Goal: Task Accomplishment & Management: Manage account settings

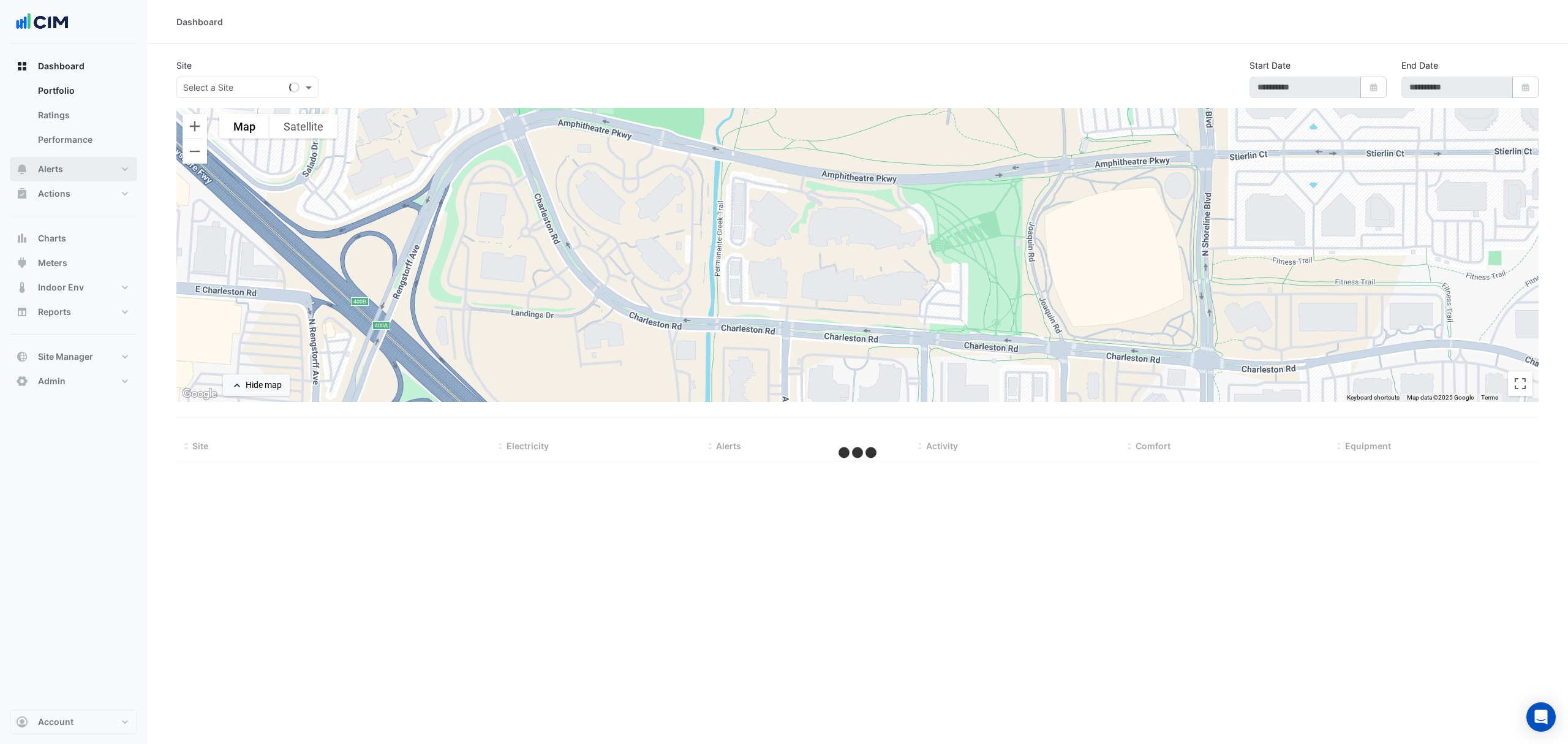
click at [87, 175] on button "Alerts" at bounding box center [73, 170] width 128 height 25
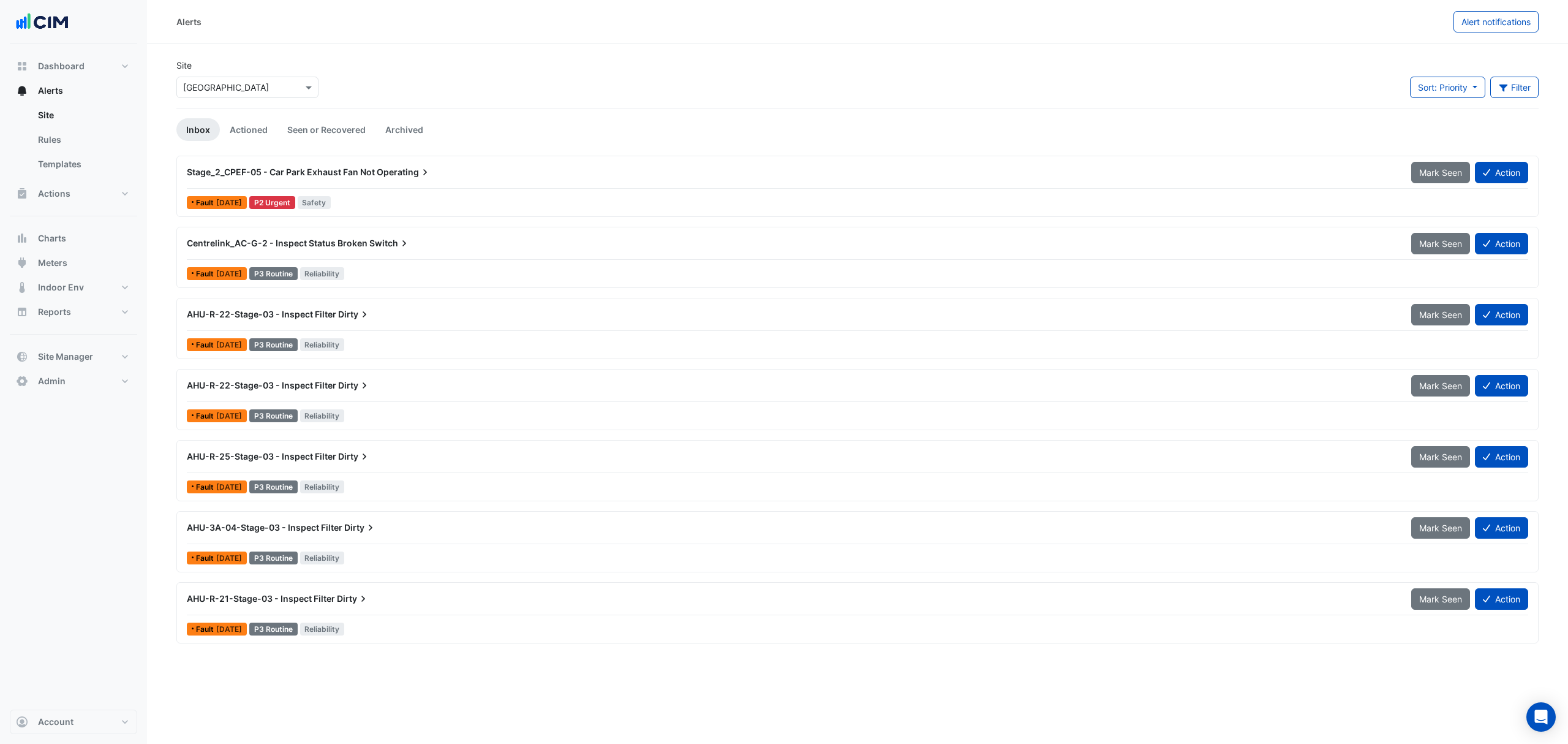
click at [256, 86] on input "text" at bounding box center [235, 88] width 104 height 13
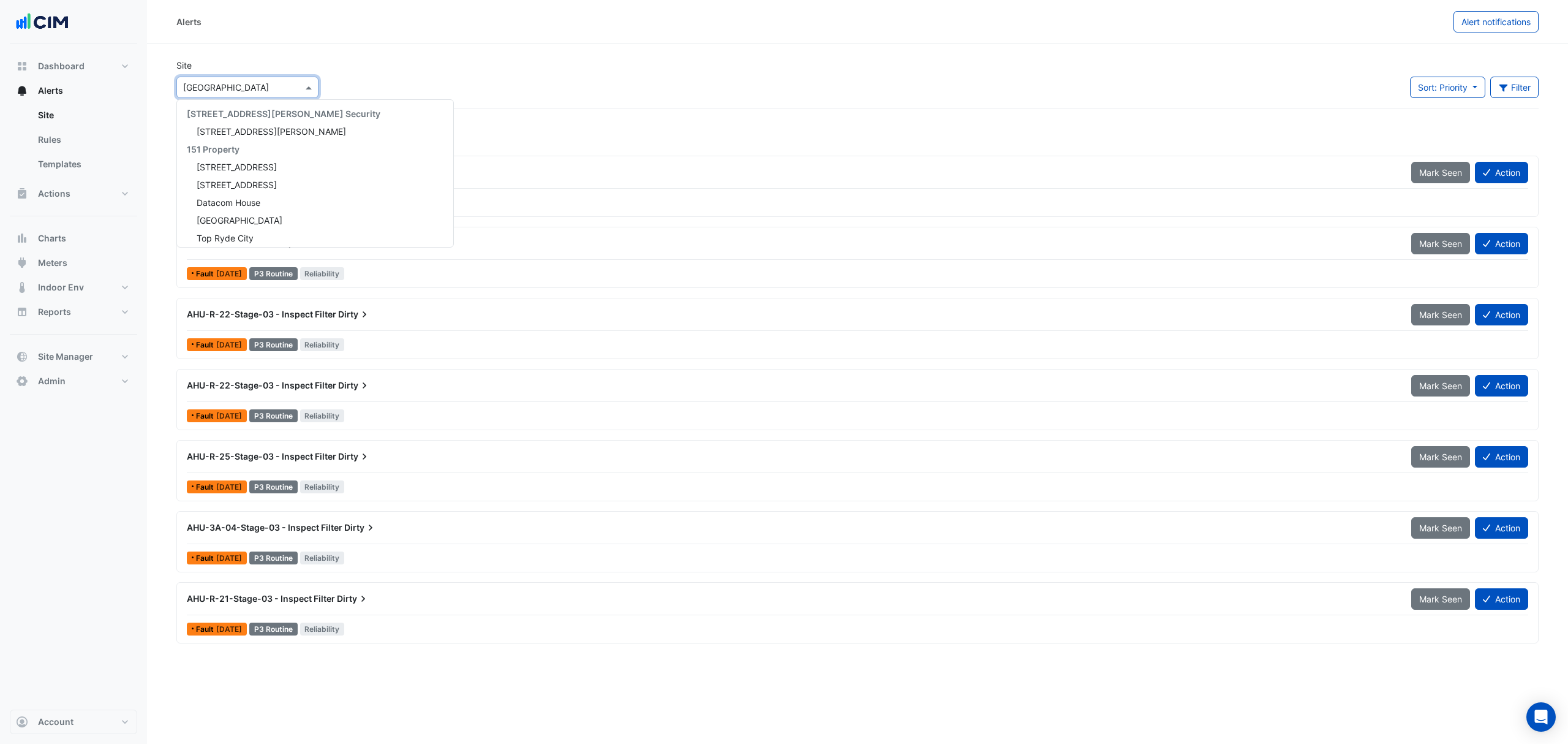
scroll to position [681, 0]
type input "***"
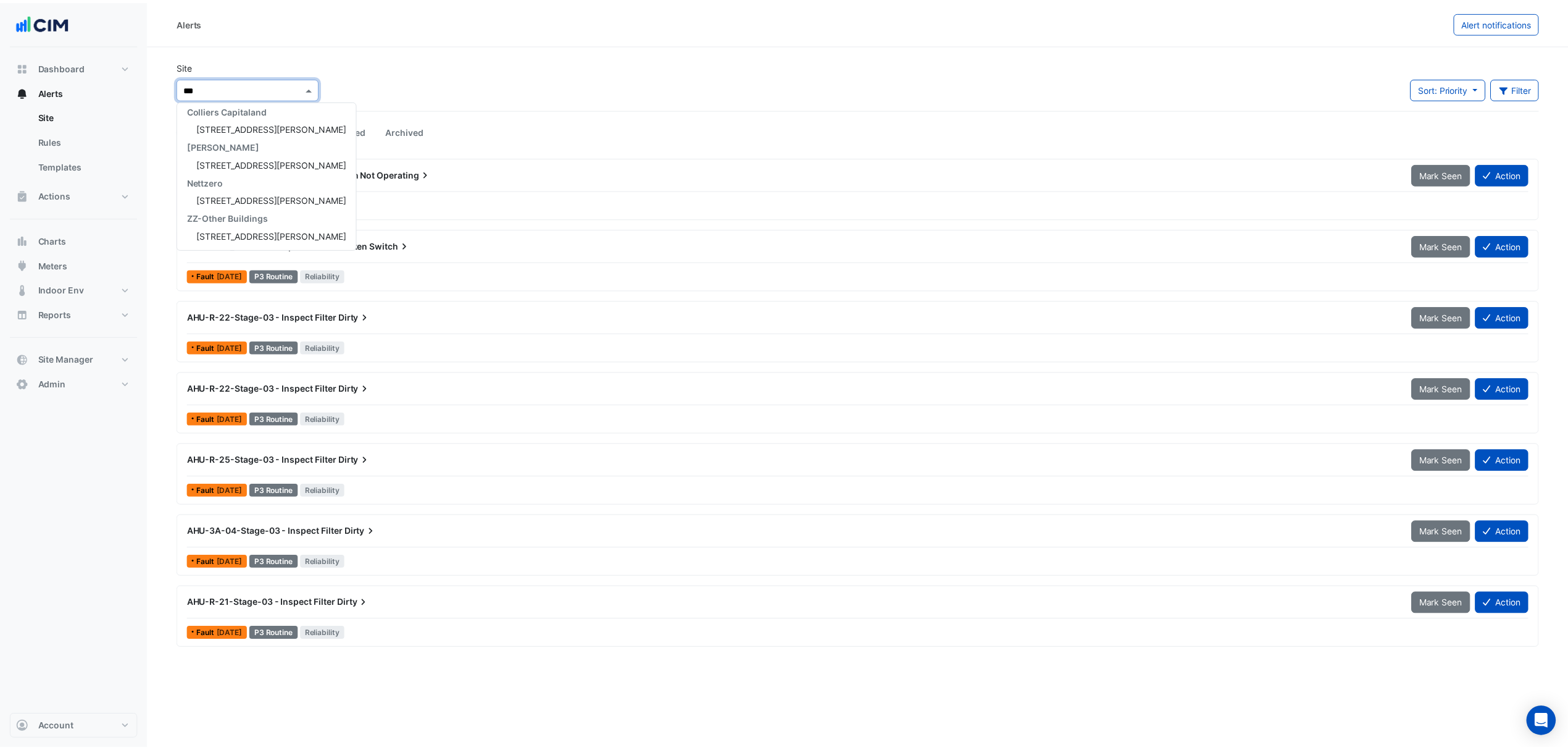
scroll to position [58, 0]
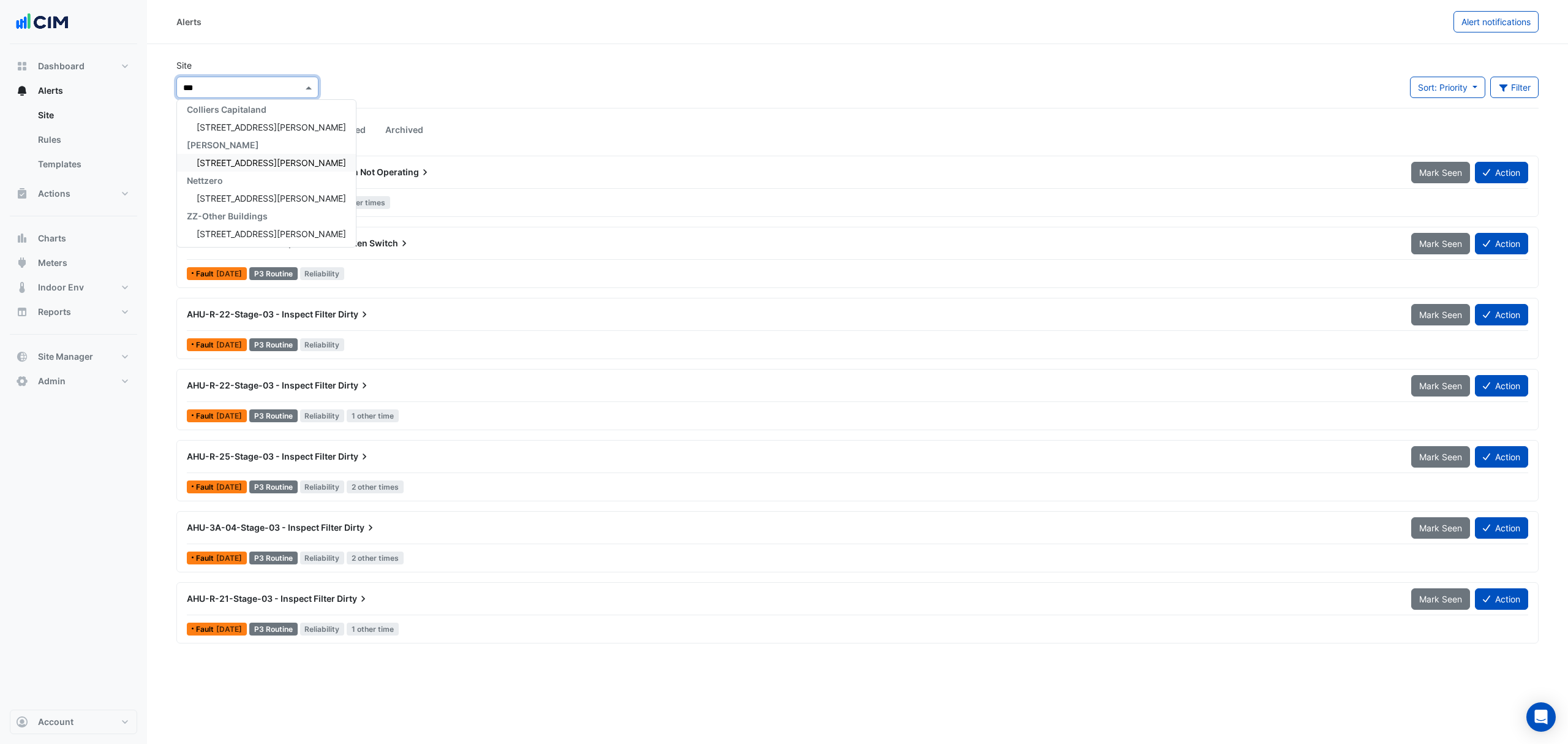
click at [227, 160] on span "[STREET_ADDRESS][PERSON_NAME]" at bounding box center [271, 162] width 150 height 11
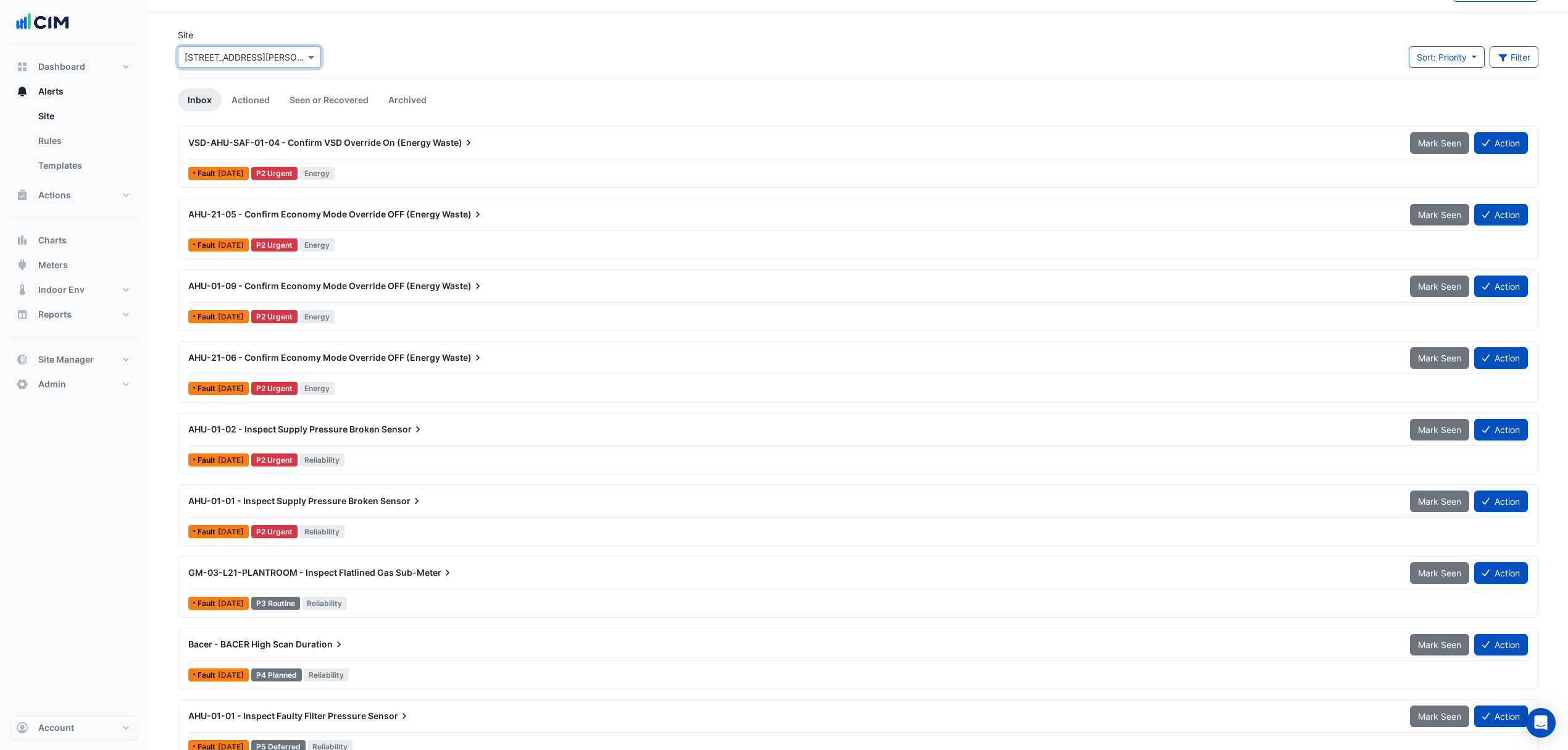
scroll to position [57, 0]
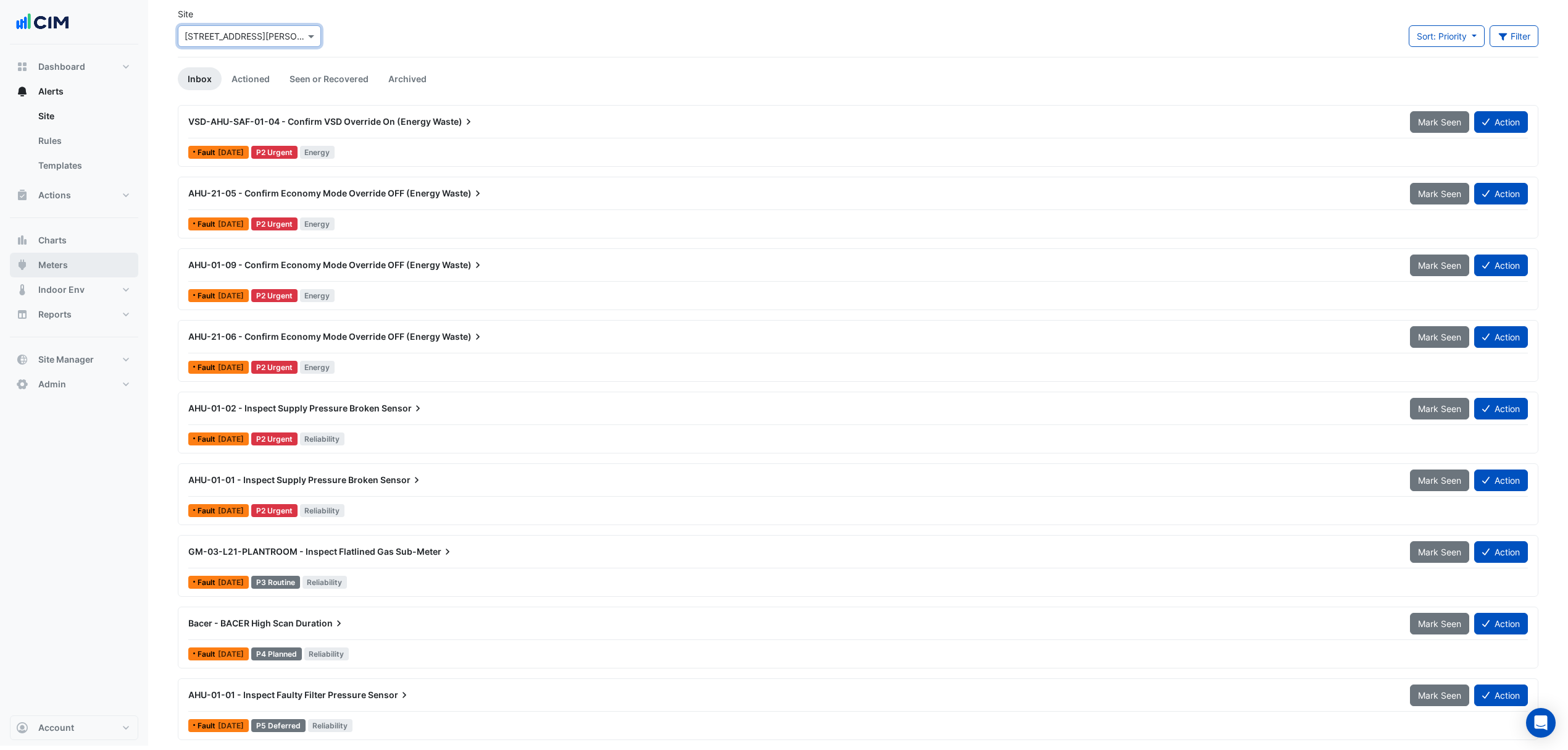
click at [89, 265] on button "Meters" at bounding box center [74, 265] width 129 height 25
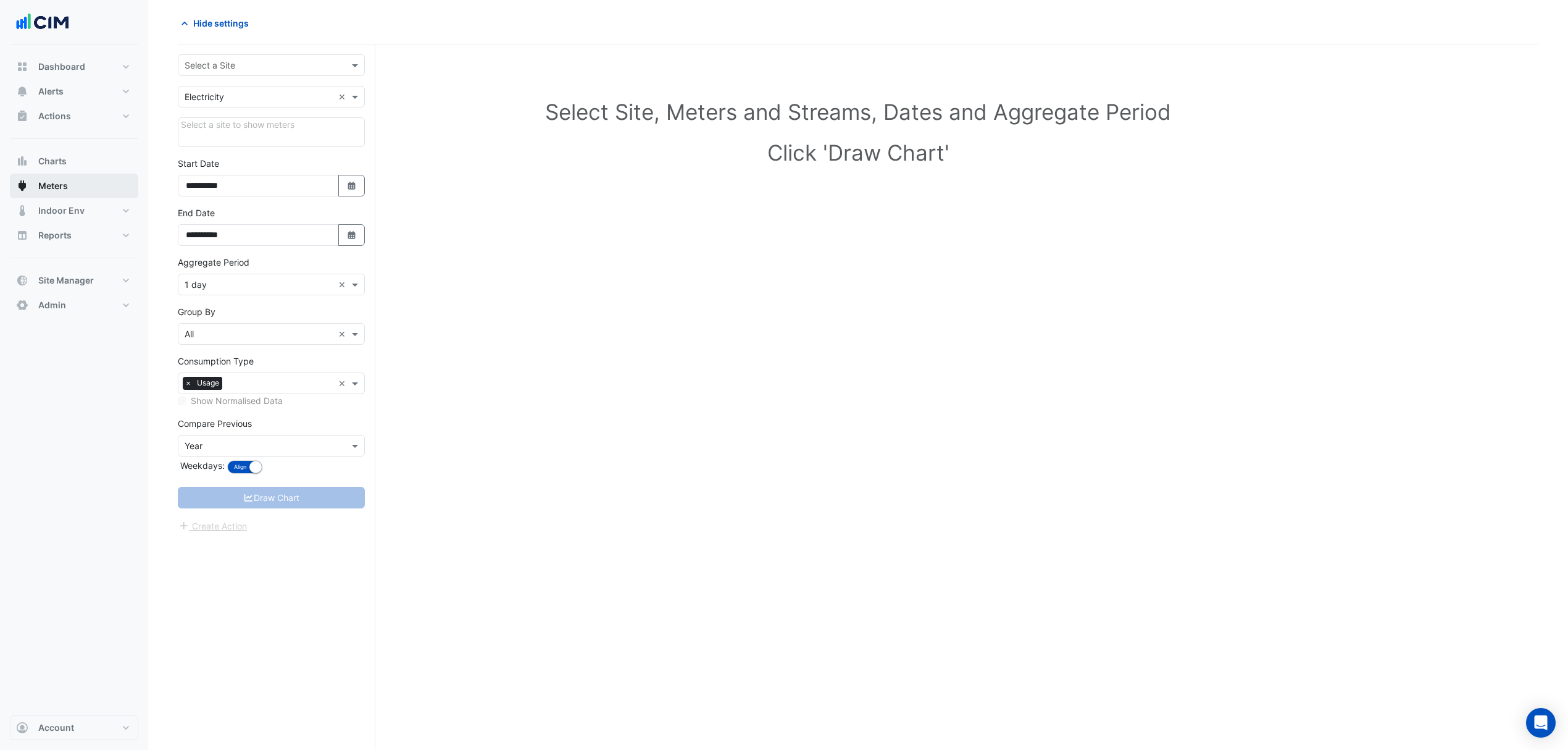
scroll to position [47, 0]
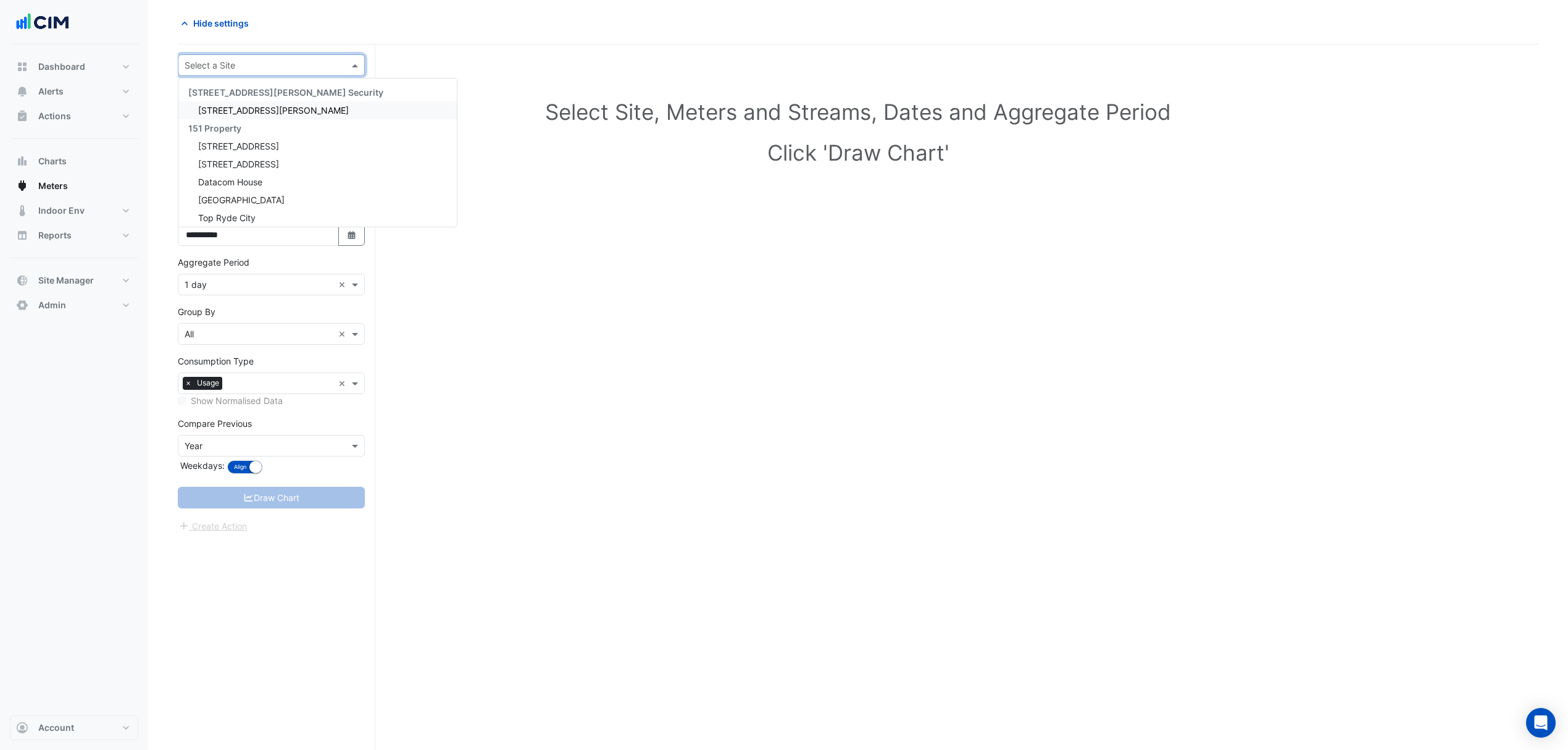
click at [357, 60] on span at bounding box center [357, 66] width 16 height 13
type input "***"
click at [230, 110] on span "[STREET_ADDRESS][PERSON_NAME]" at bounding box center [274, 110] width 151 height 11
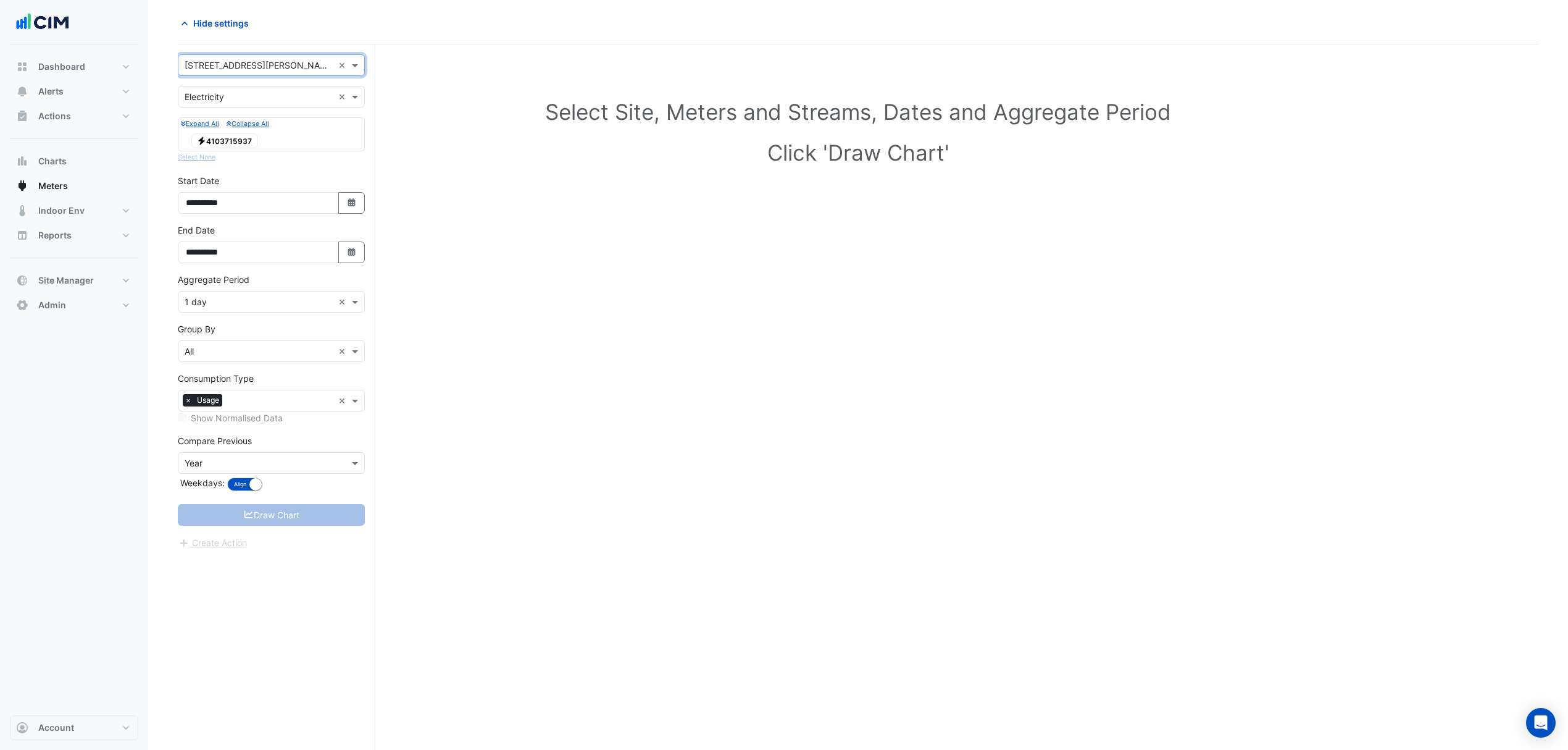
click at [240, 139] on span "Electricity 4103715937" at bounding box center [225, 141] width 66 height 15
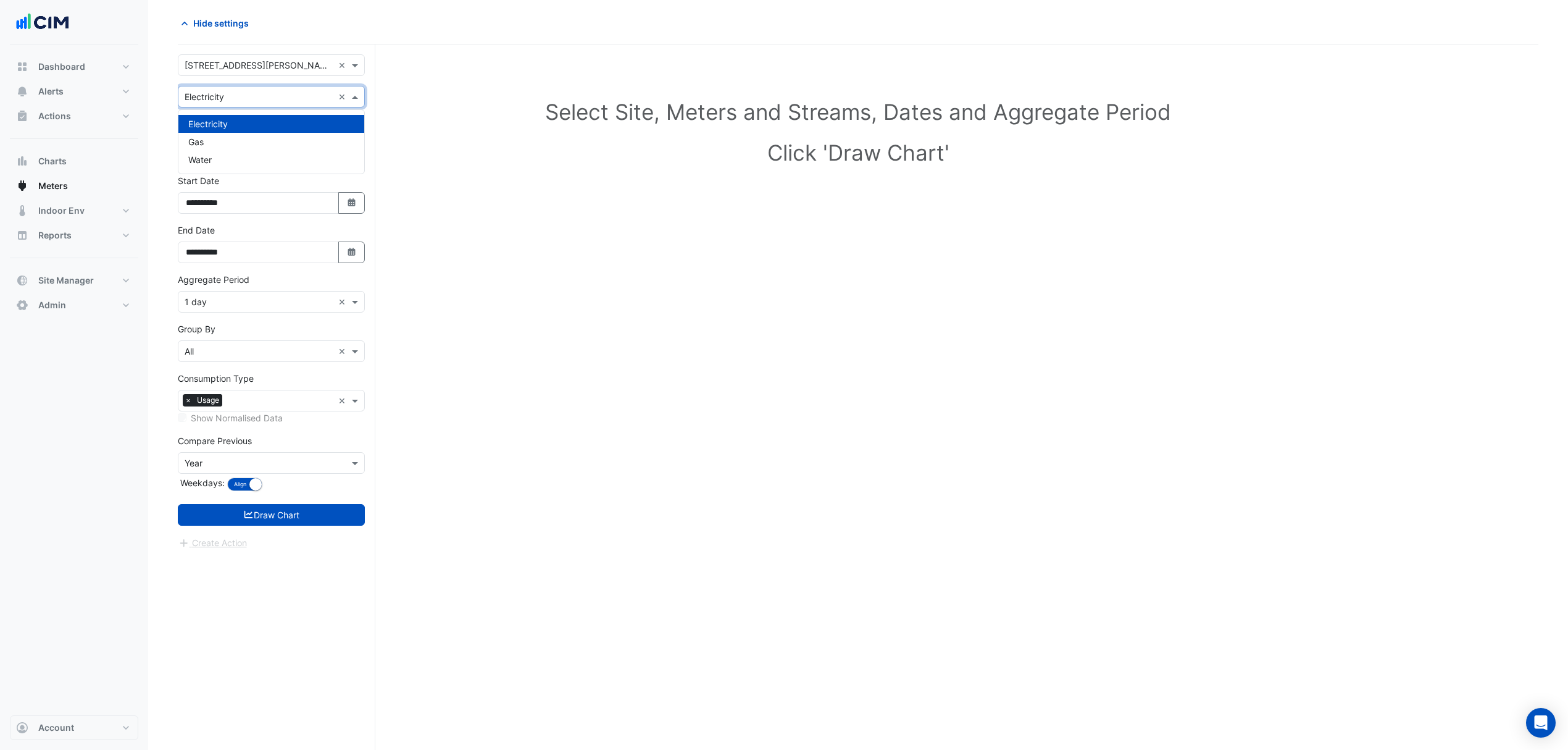
click at [257, 95] on input "text" at bounding box center [259, 97] width 148 height 13
click at [221, 126] on span "Electricity" at bounding box center [208, 124] width 40 height 11
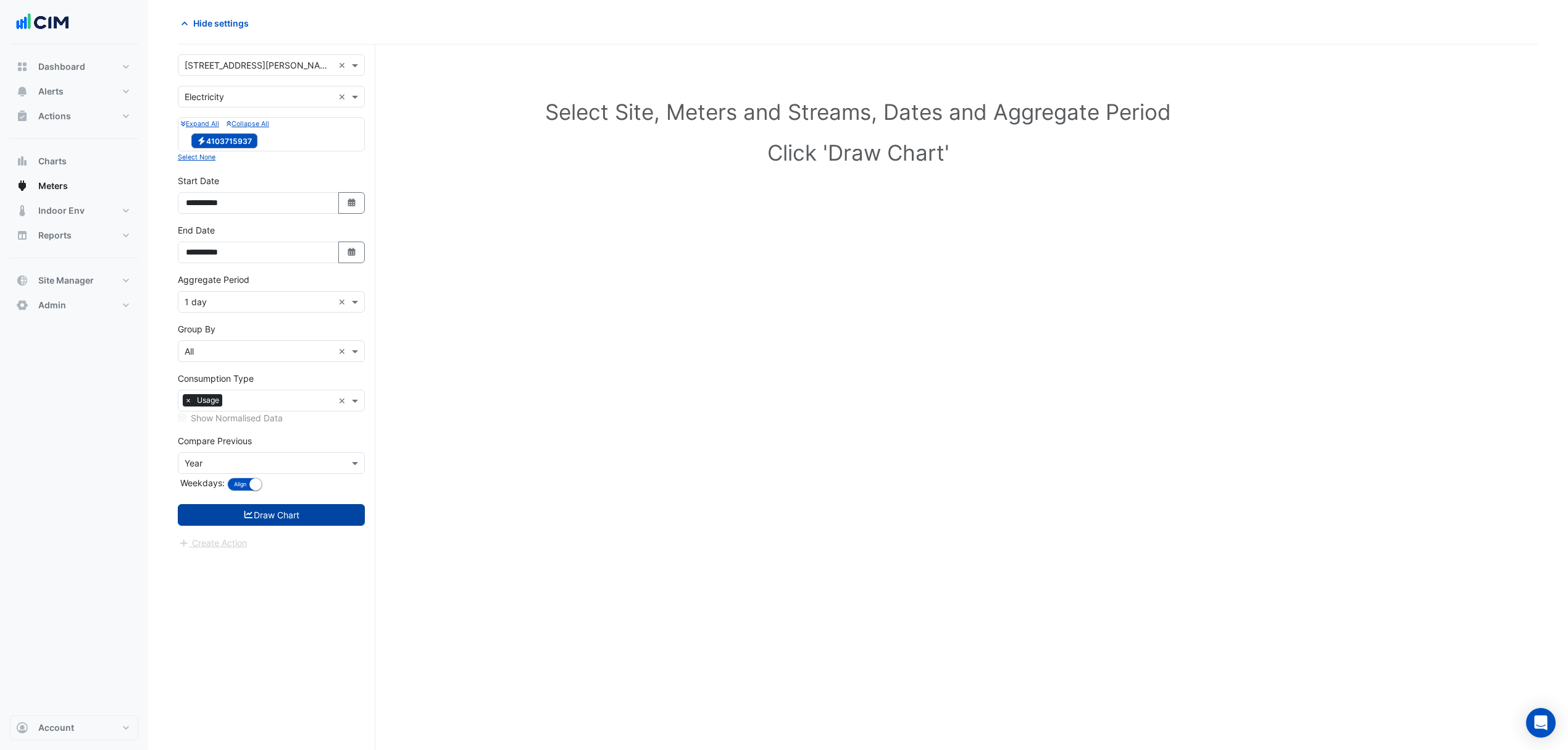
click at [278, 518] on button "Draw Chart" at bounding box center [271, 515] width 187 height 22
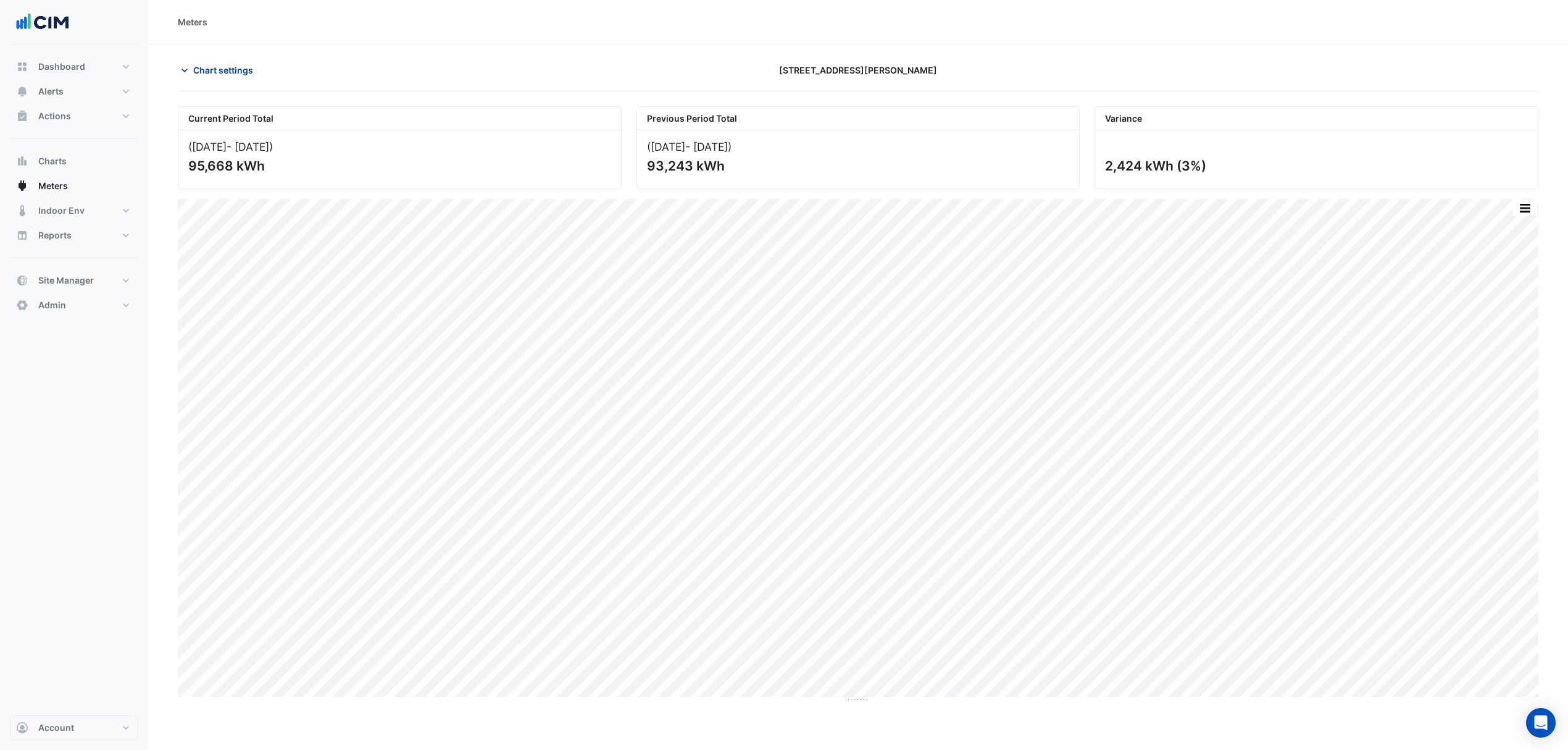
click at [197, 75] on span "Chart settings" at bounding box center [223, 71] width 60 height 13
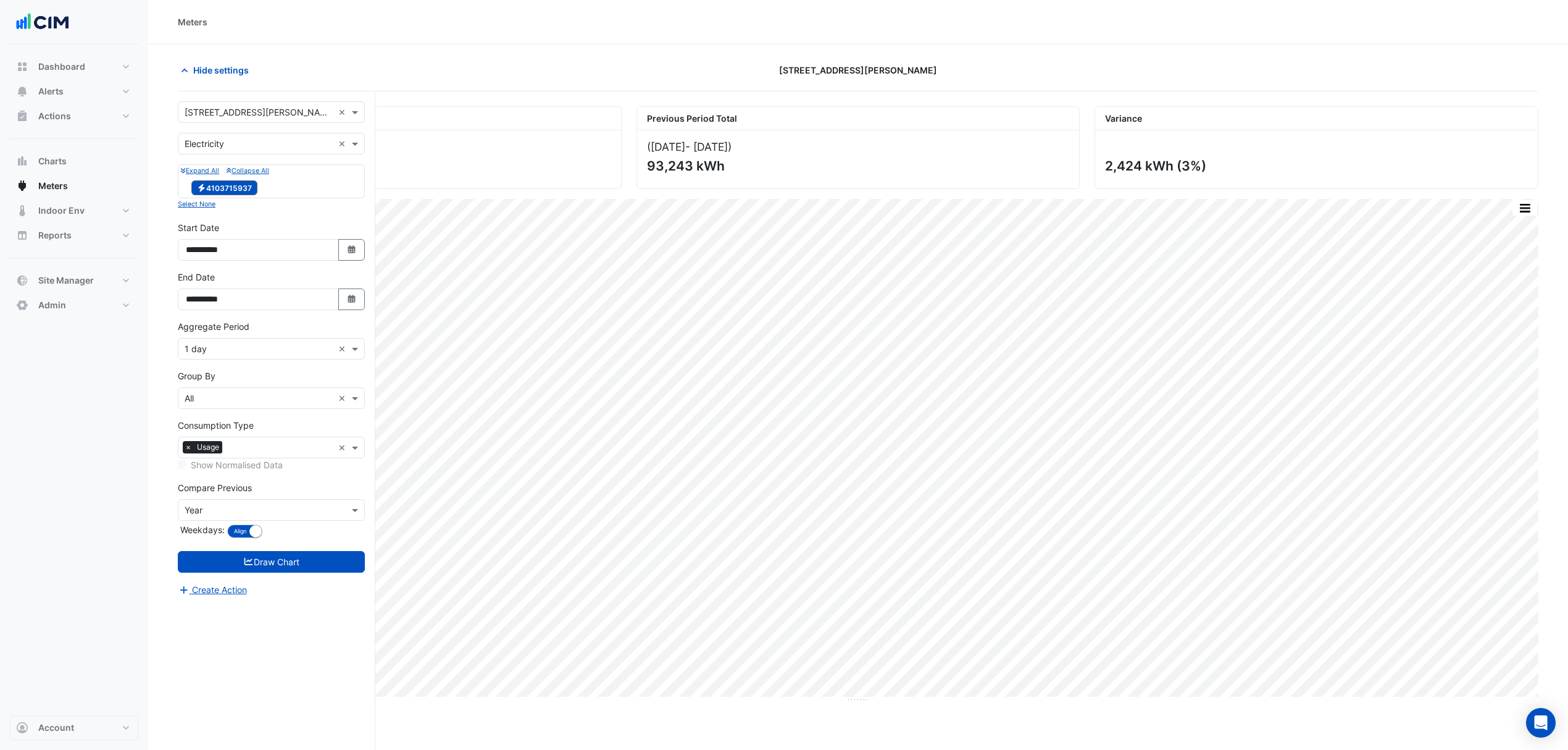
click at [274, 348] on input "text" at bounding box center [259, 349] width 148 height 13
click at [213, 418] on div "30 min" at bounding box center [271, 413] width 186 height 18
click at [235, 343] on div "× 30 min ×" at bounding box center [271, 348] width 187 height 22
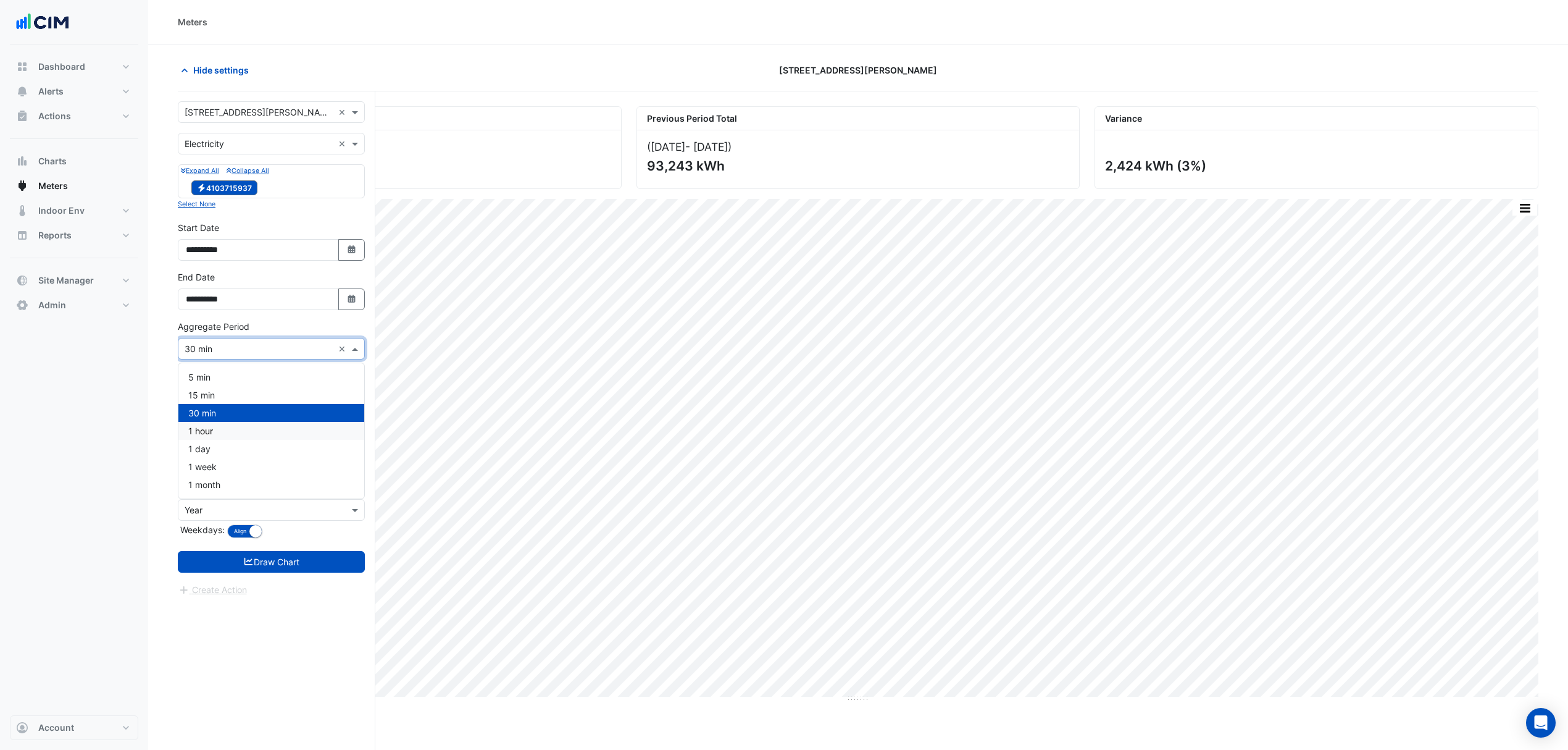
click at [206, 424] on div "1 hour" at bounding box center [271, 431] width 186 height 18
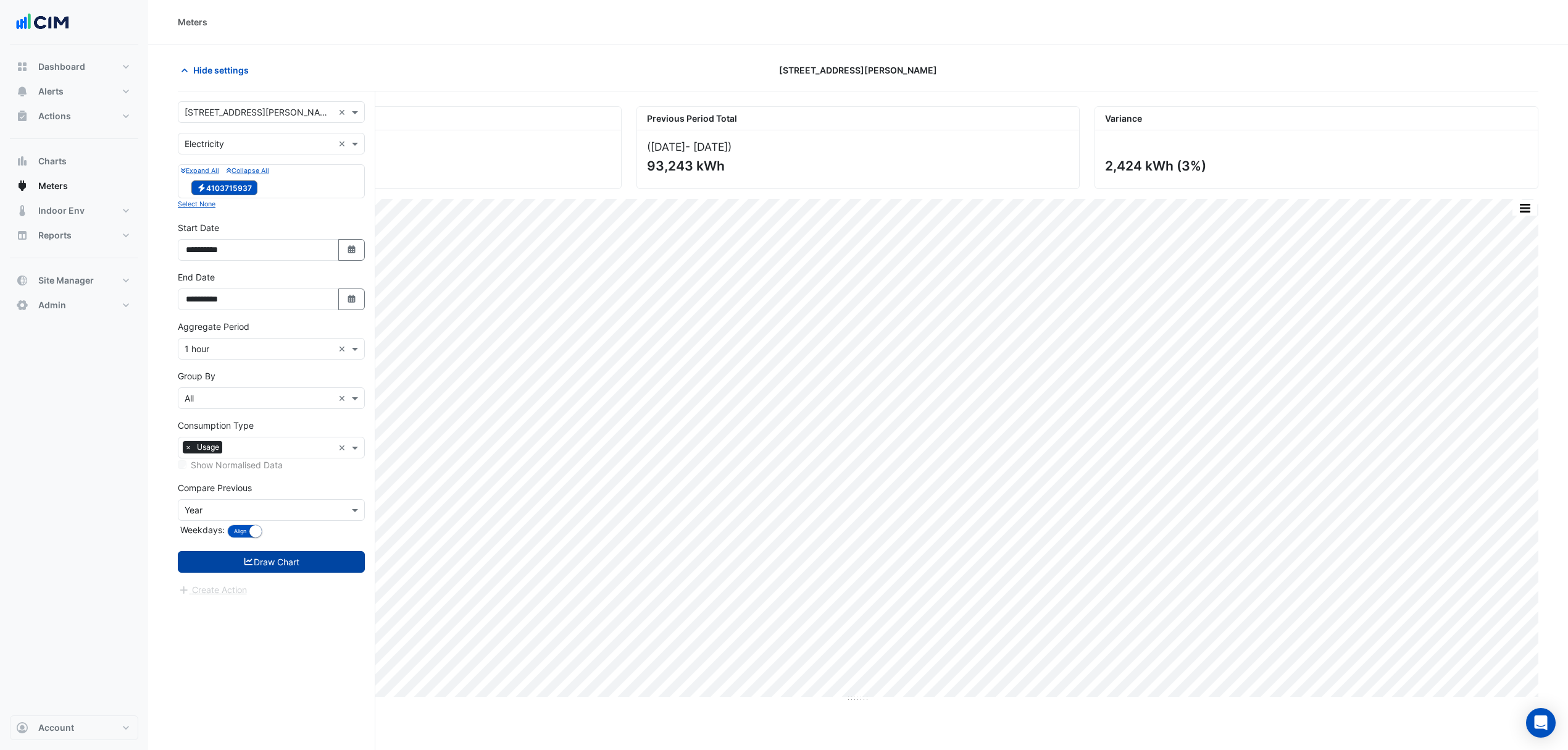
click at [248, 571] on button "Draw Chart" at bounding box center [271, 562] width 187 height 22
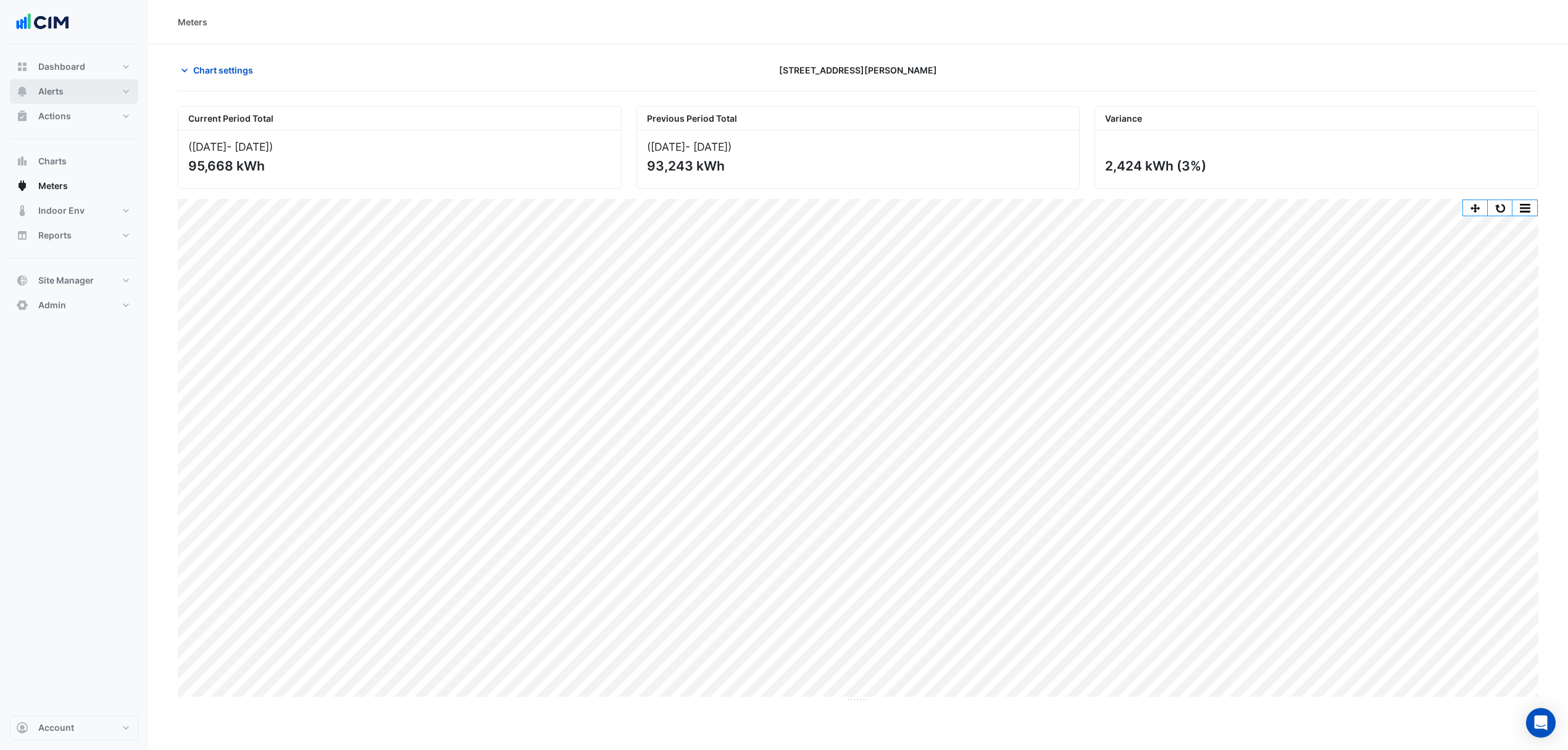
click at [97, 95] on button "Alerts" at bounding box center [74, 91] width 129 height 25
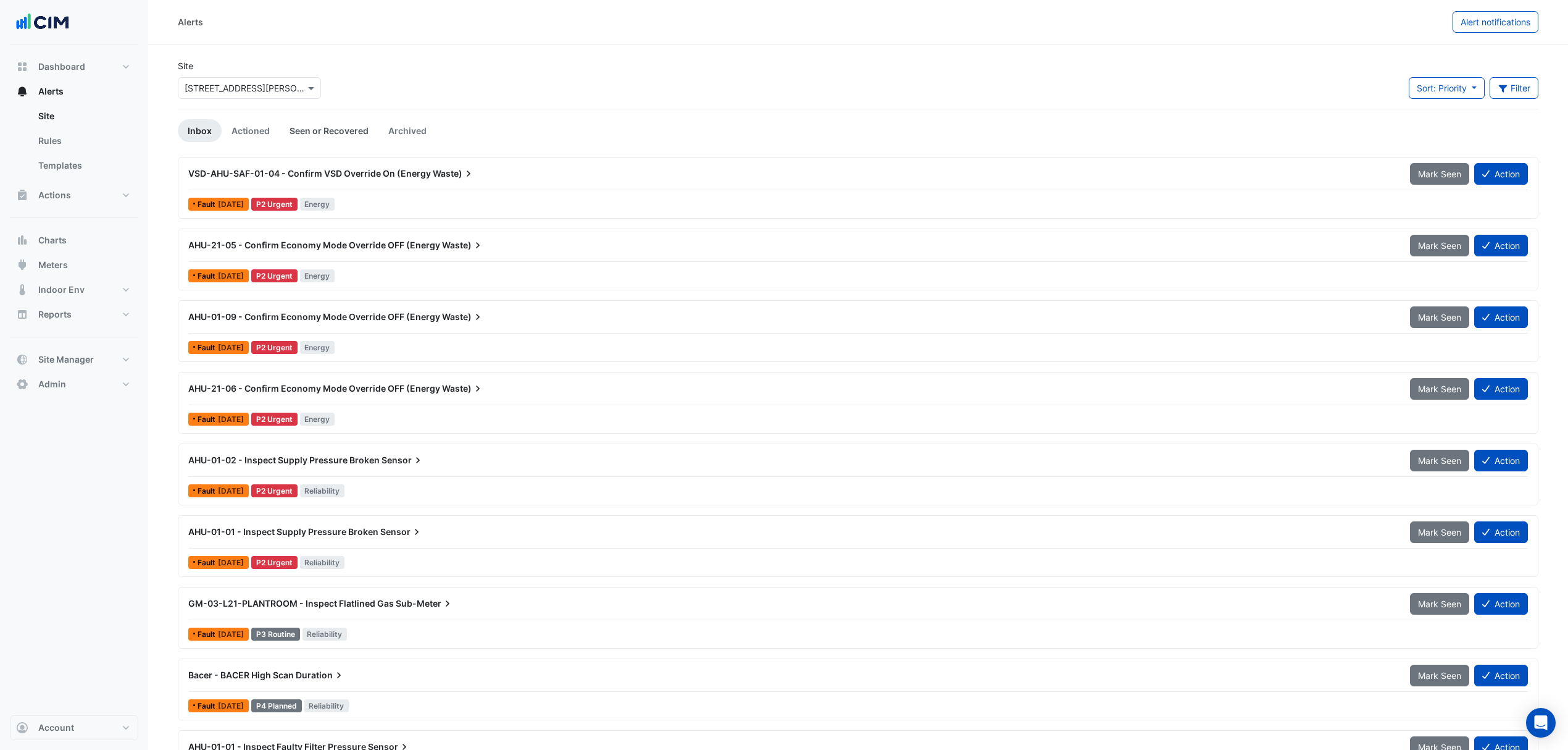
click at [292, 127] on link "Seen or Recovered" at bounding box center [328, 131] width 99 height 23
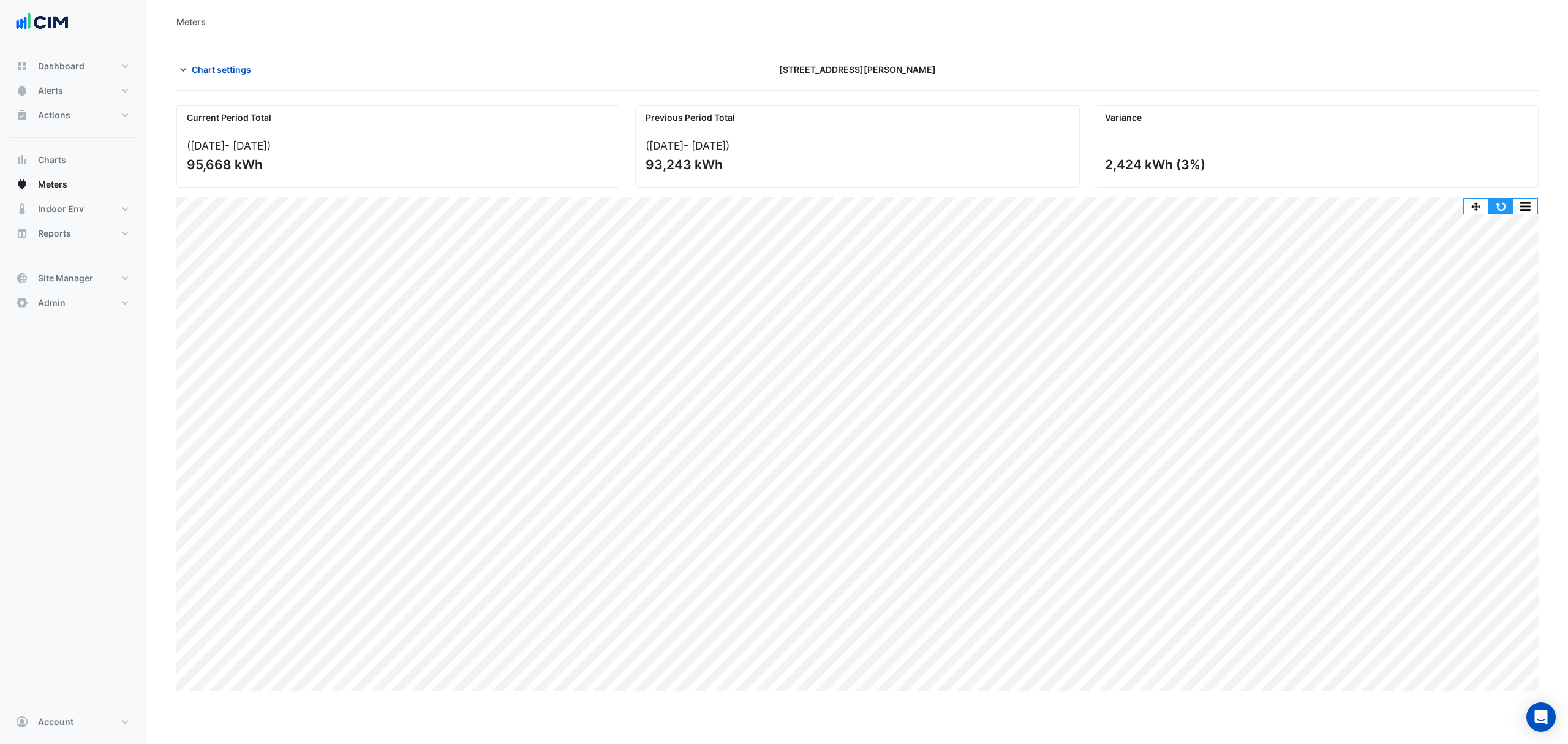
click at [1505, 207] on button "button" at bounding box center [1501, 206] width 25 height 16
click at [1496, 204] on button "button" at bounding box center [1501, 206] width 25 height 16
click at [63, 165] on span "Charts" at bounding box center [52, 160] width 28 height 12
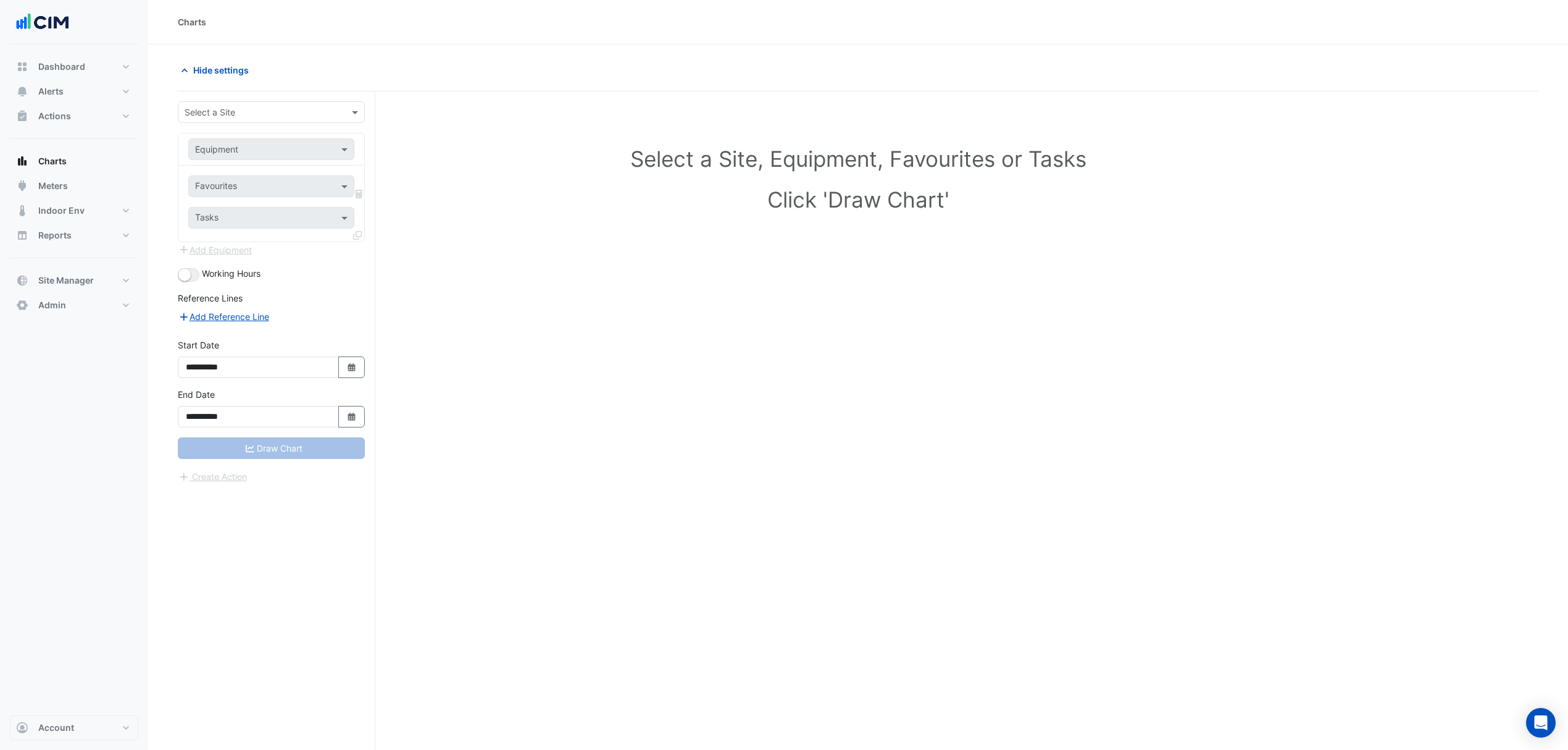
click at [213, 109] on input "text" at bounding box center [259, 113] width 148 height 13
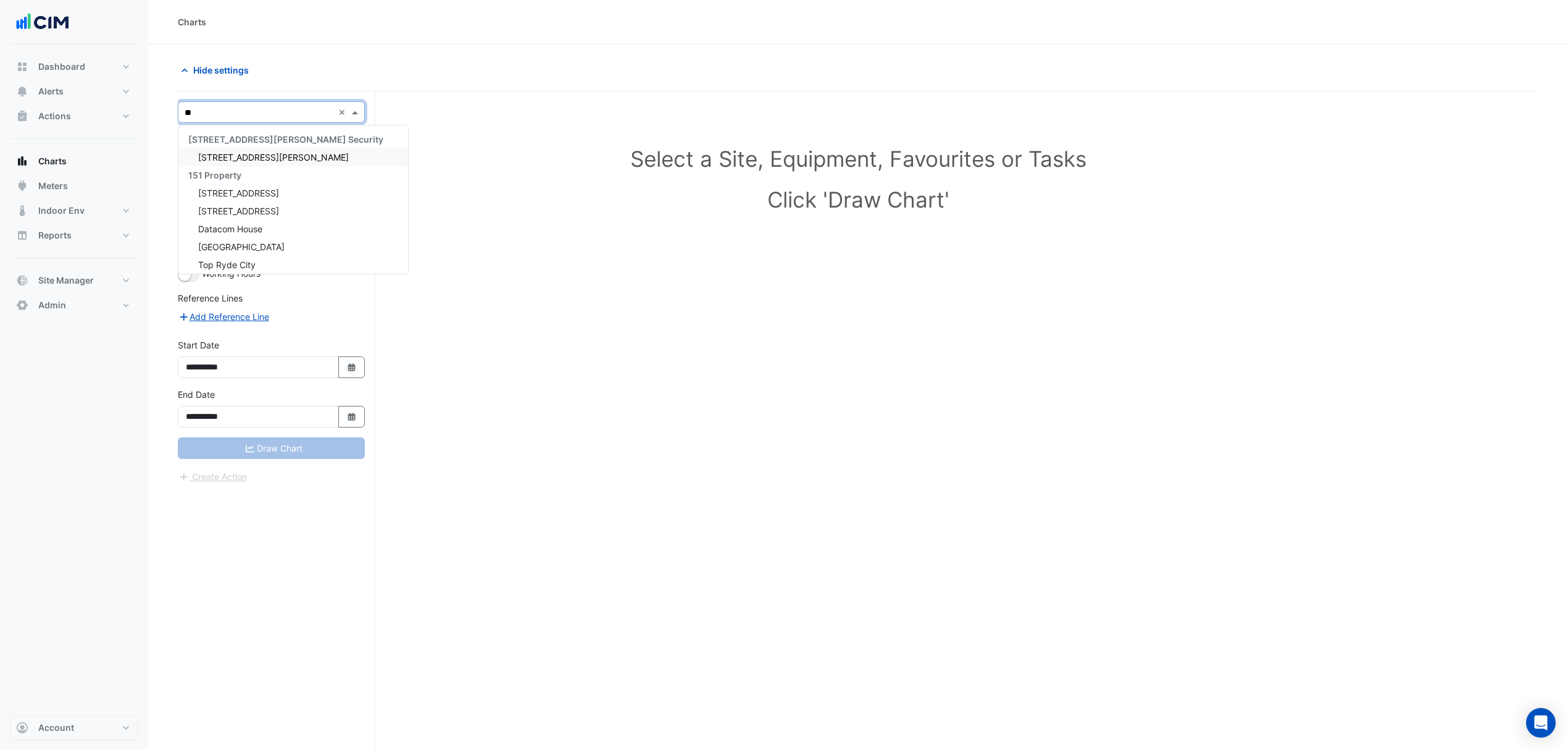
type input "***"
drag, startPoint x: 219, startPoint y: 166, endPoint x: 229, endPoint y: 158, distance: 12.8
click at [229, 158] on div "Capitaland 100 Arthur Street 100 Wickham St Colliers Capitaland 100 Wickham St …" at bounding box center [271, 229] width 186 height 197
click at [230, 157] on span "[STREET_ADDRESS][PERSON_NAME]" at bounding box center [274, 157] width 151 height 11
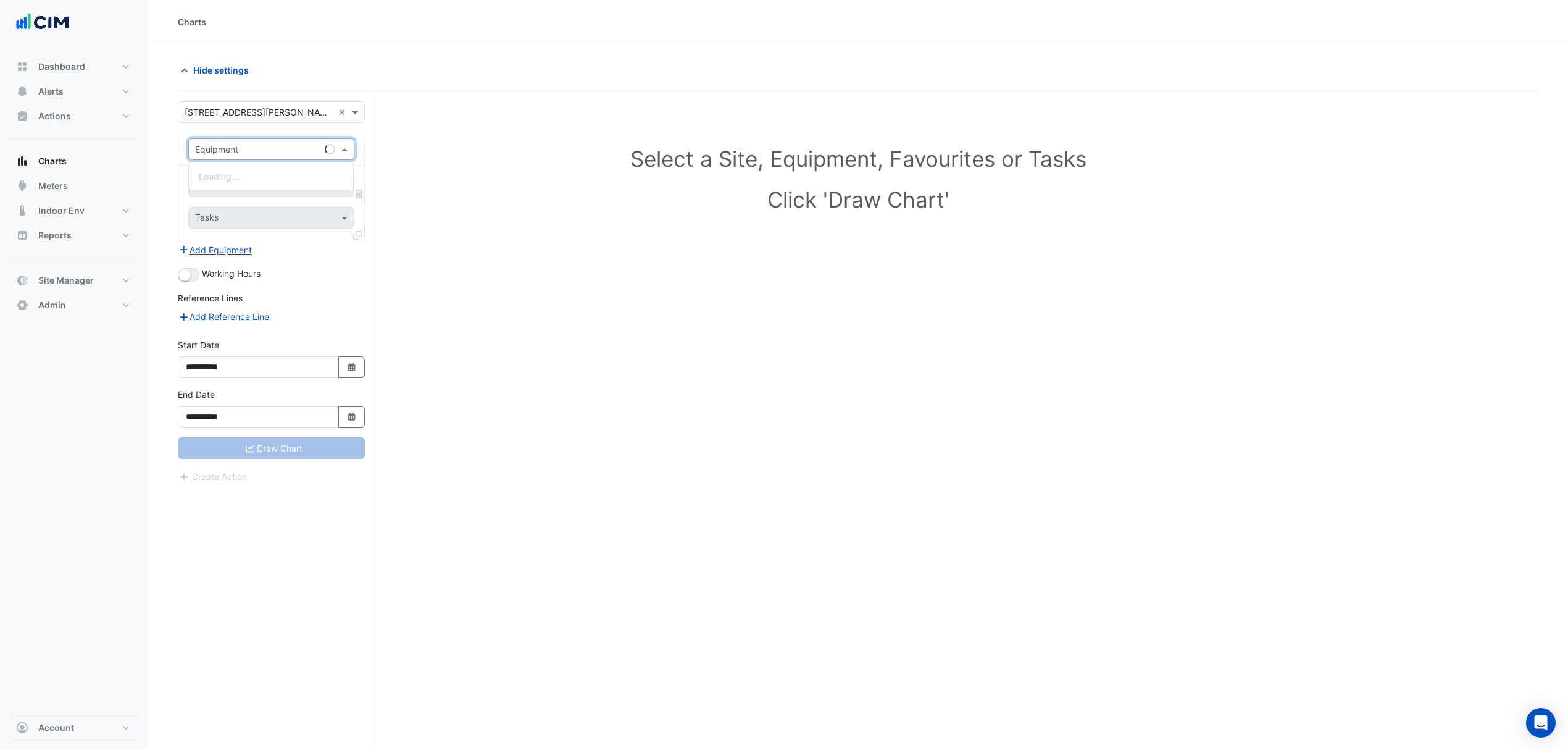
click at [240, 141] on div "Equipment" at bounding box center [271, 149] width 166 height 22
type input "*********"
click at [243, 168] on div "AHU-01-10" at bounding box center [271, 177] width 164 height 18
click at [342, 184] on span at bounding box center [346, 187] width 16 height 13
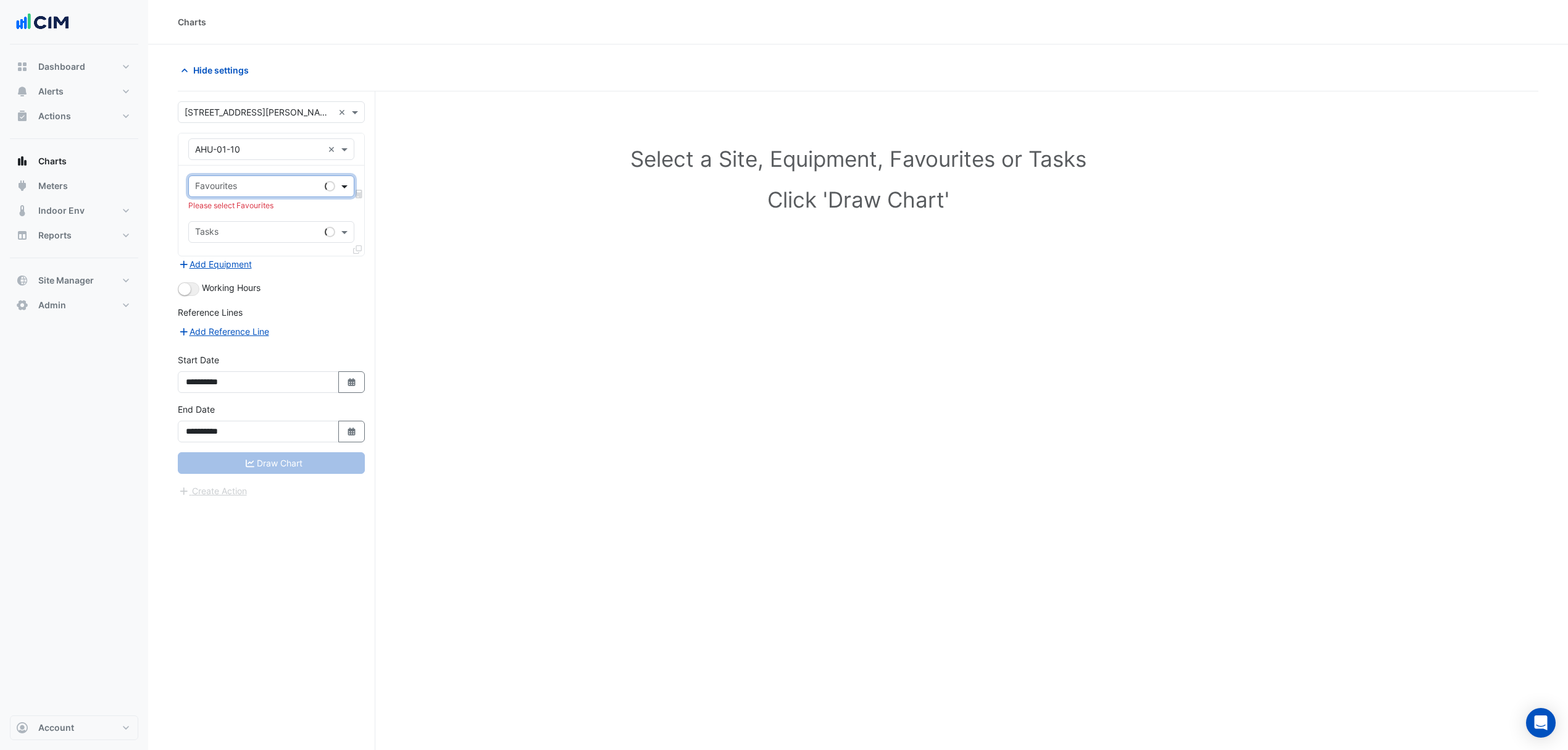
click at [342, 184] on span at bounding box center [346, 187] width 16 height 13
type input "*******"
click at [300, 210] on span "Unit Cooling Setpoint - L01, Low-Rise-North-Perimeter-Zone" at bounding box center [320, 214] width 243 height 11
click at [297, 461] on button "Draw Chart" at bounding box center [271, 463] width 187 height 22
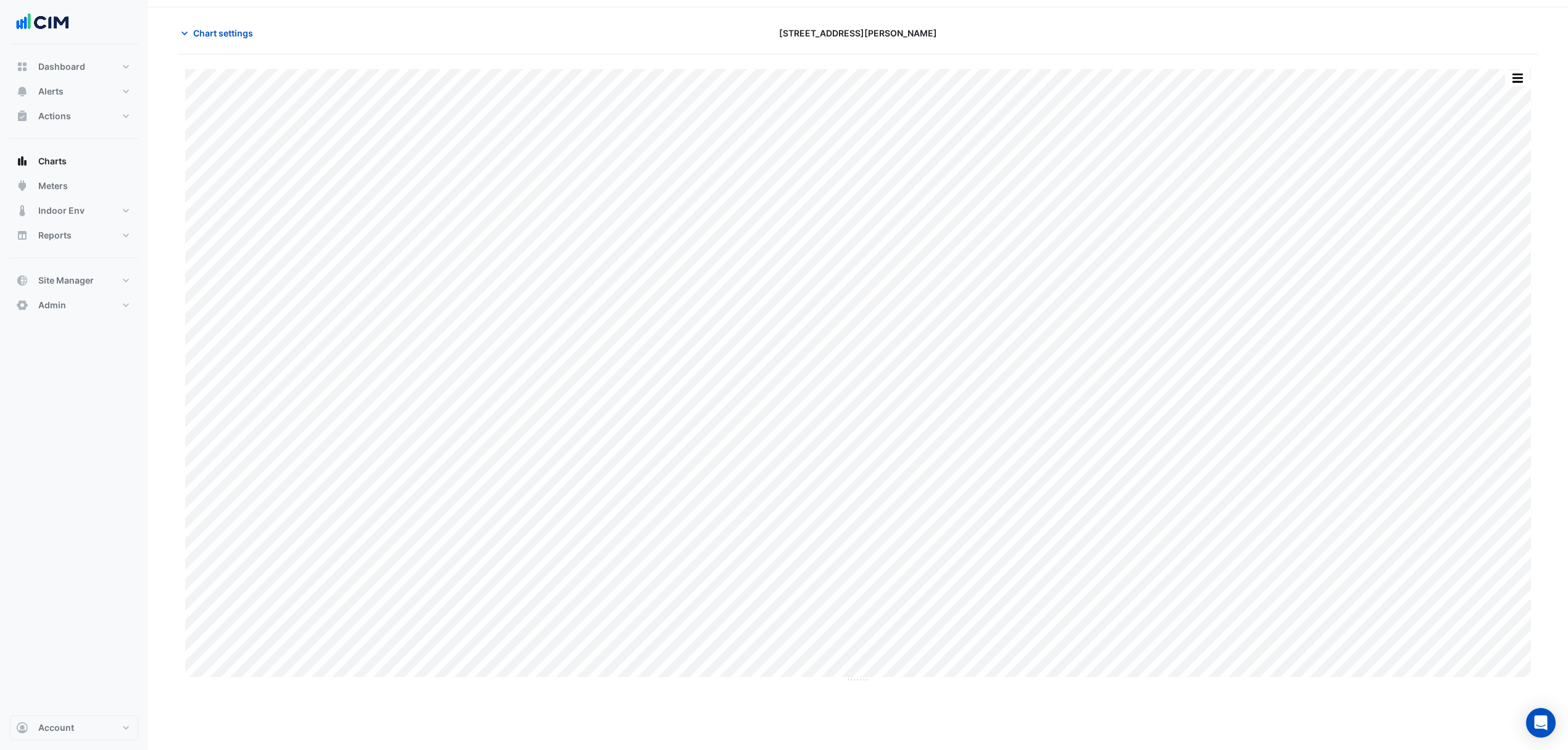
scroll to position [47, 0]
click at [207, 26] on span "Chart settings" at bounding box center [223, 23] width 60 height 13
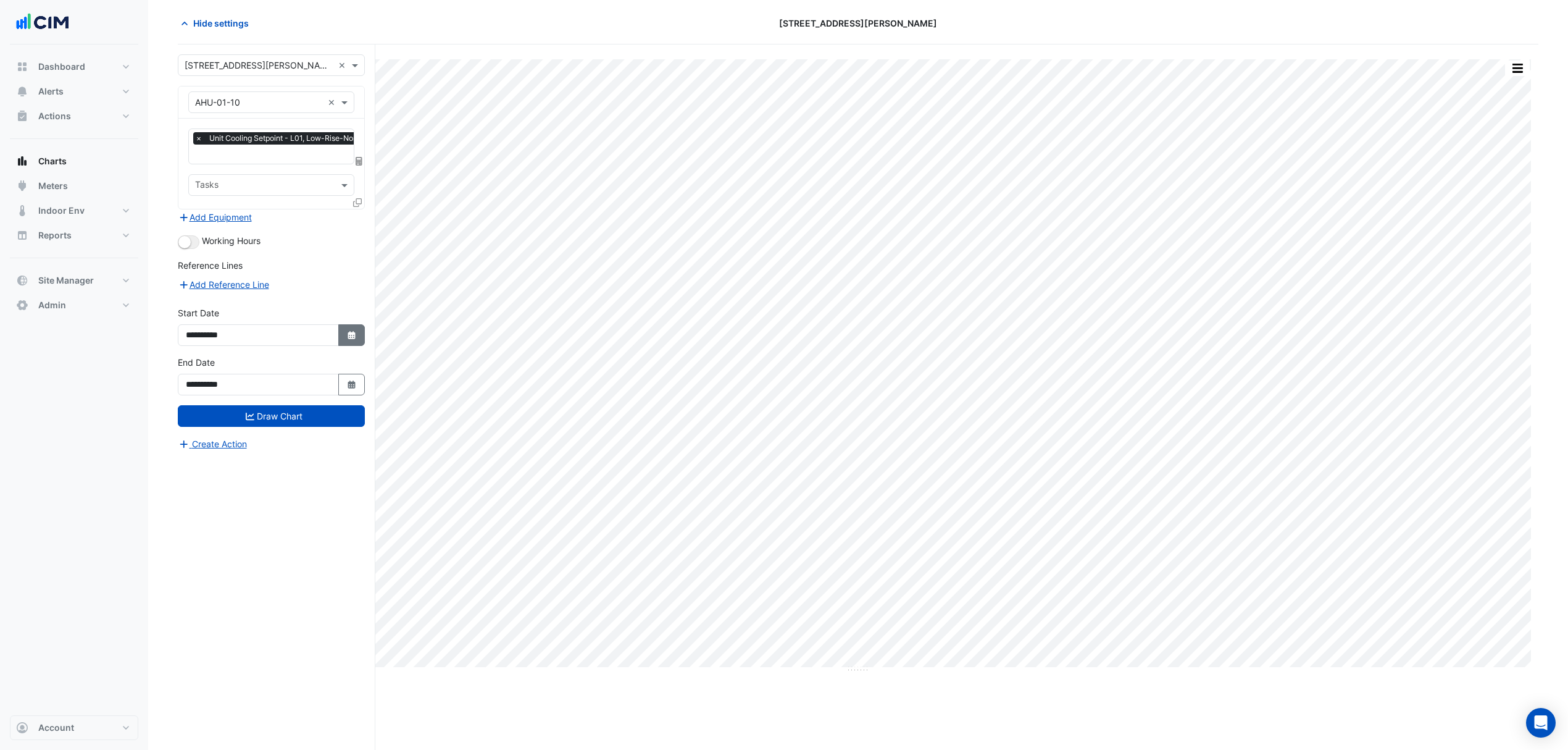
click at [362, 334] on button "Select Date" at bounding box center [352, 335] width 27 height 22
select select "**"
select select "****"
click at [216, 8] on section "Hide settings 100 Arthur Street Print Save as JPEG Save as PNG Pivot Data Table…" at bounding box center [858, 373] width 1420 height 752
click at [212, 15] on button "Hide settings" at bounding box center [216, 23] width 79 height 22
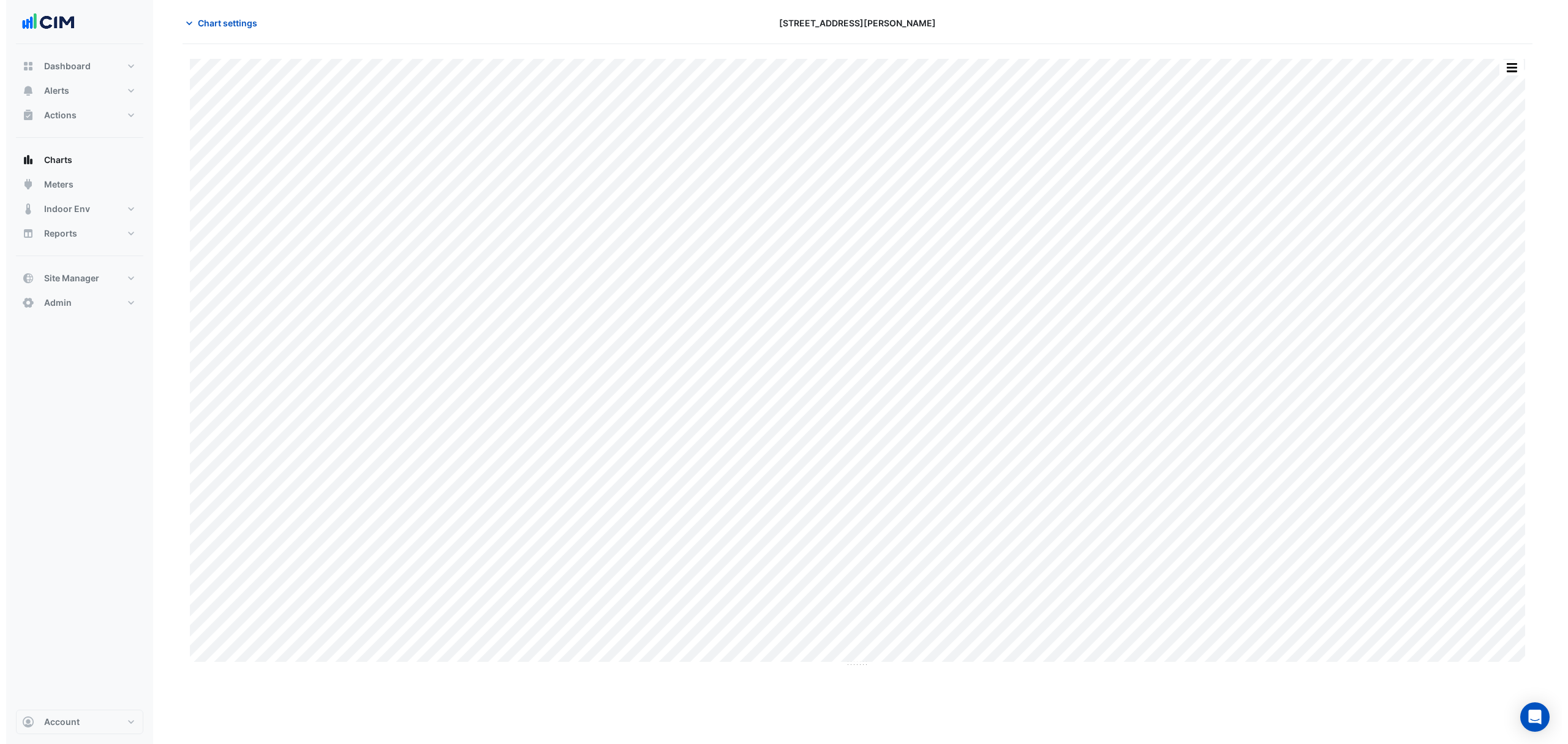
scroll to position [0, 0]
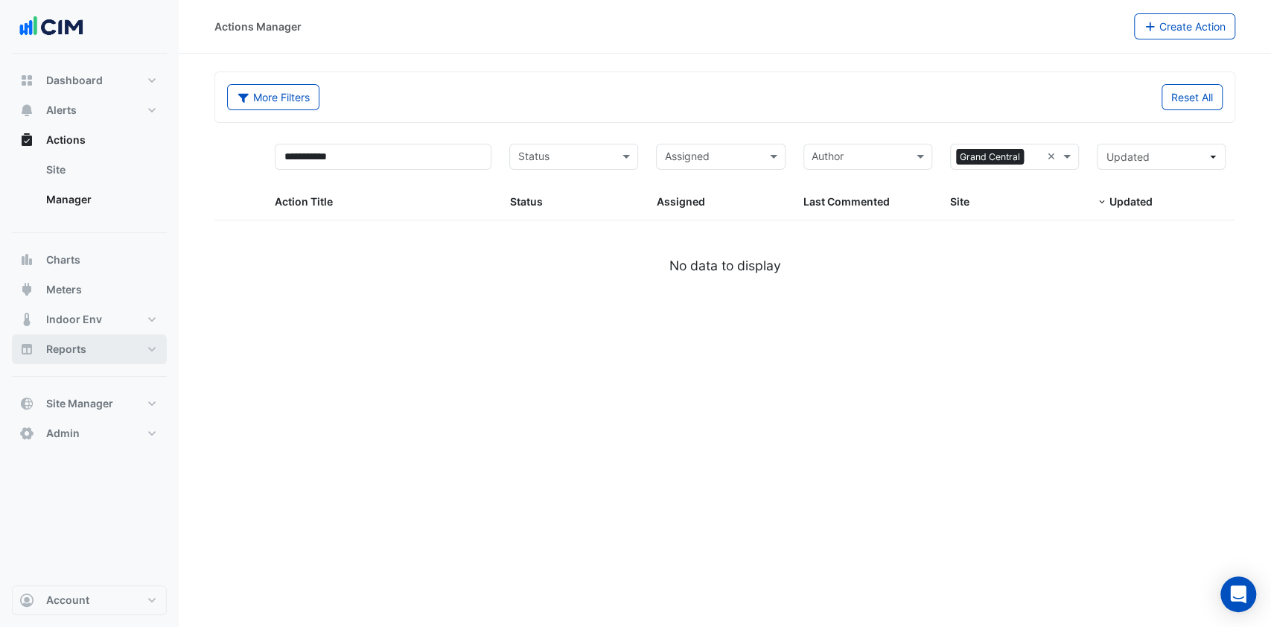
click at [113, 342] on button "Reports" at bounding box center [89, 349] width 155 height 30
select select "***"
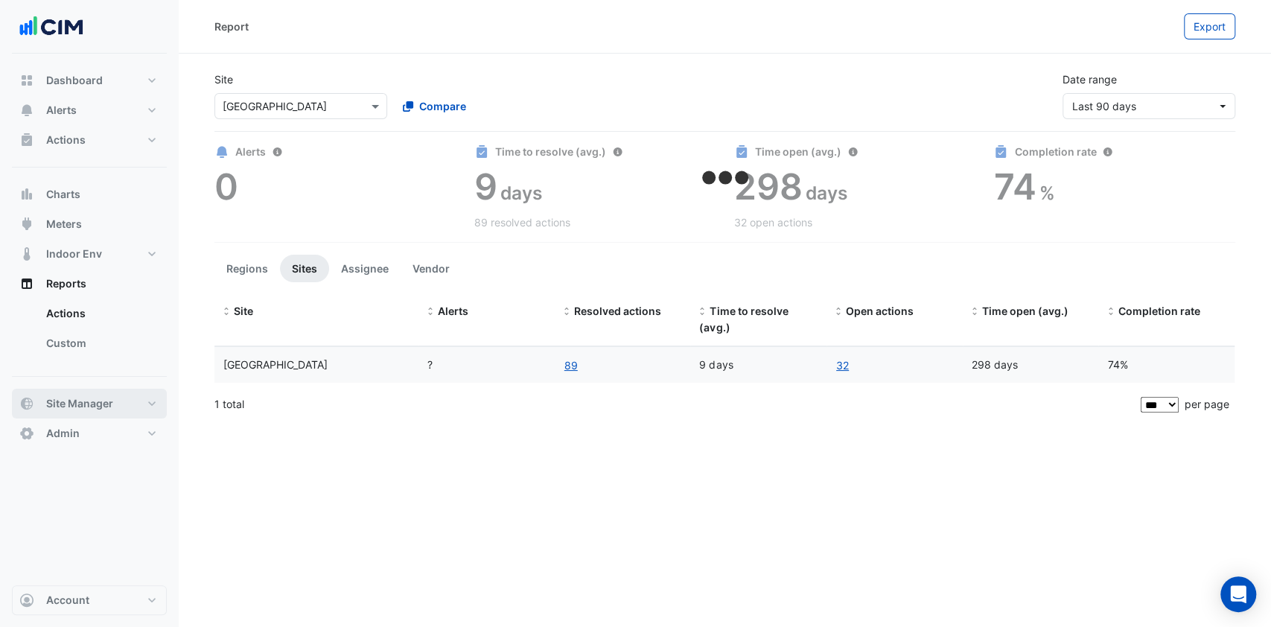
click at [103, 415] on button "Site Manager" at bounding box center [89, 404] width 155 height 30
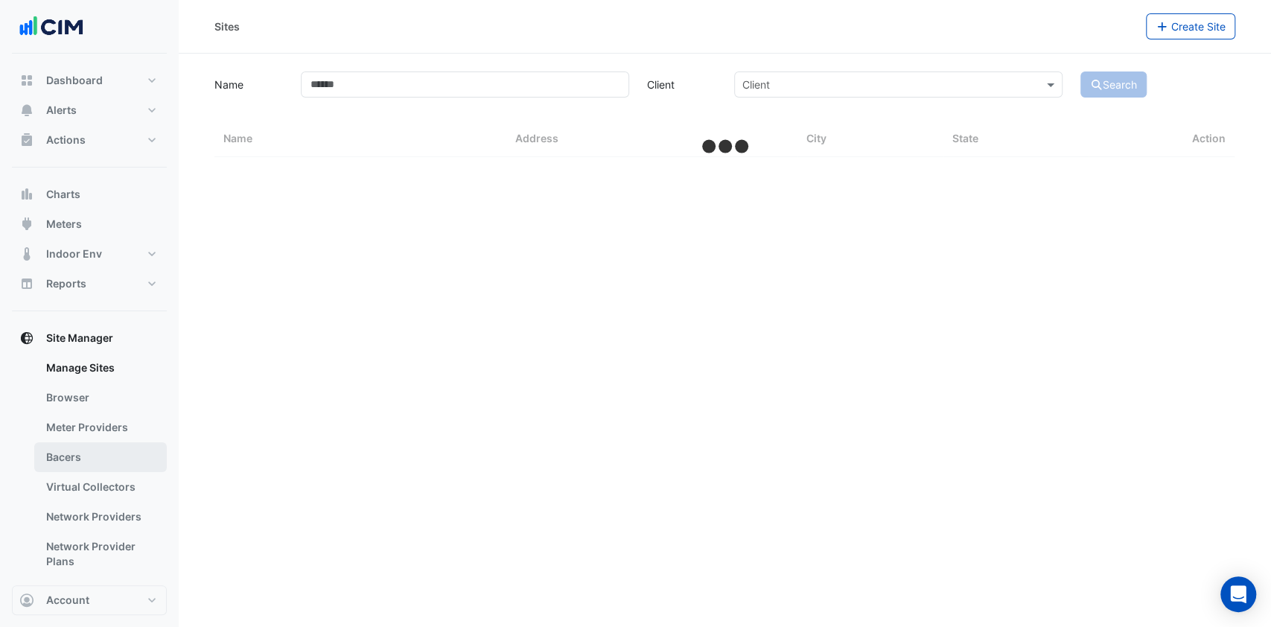
click at [98, 447] on link "Bacers" at bounding box center [100, 457] width 133 height 30
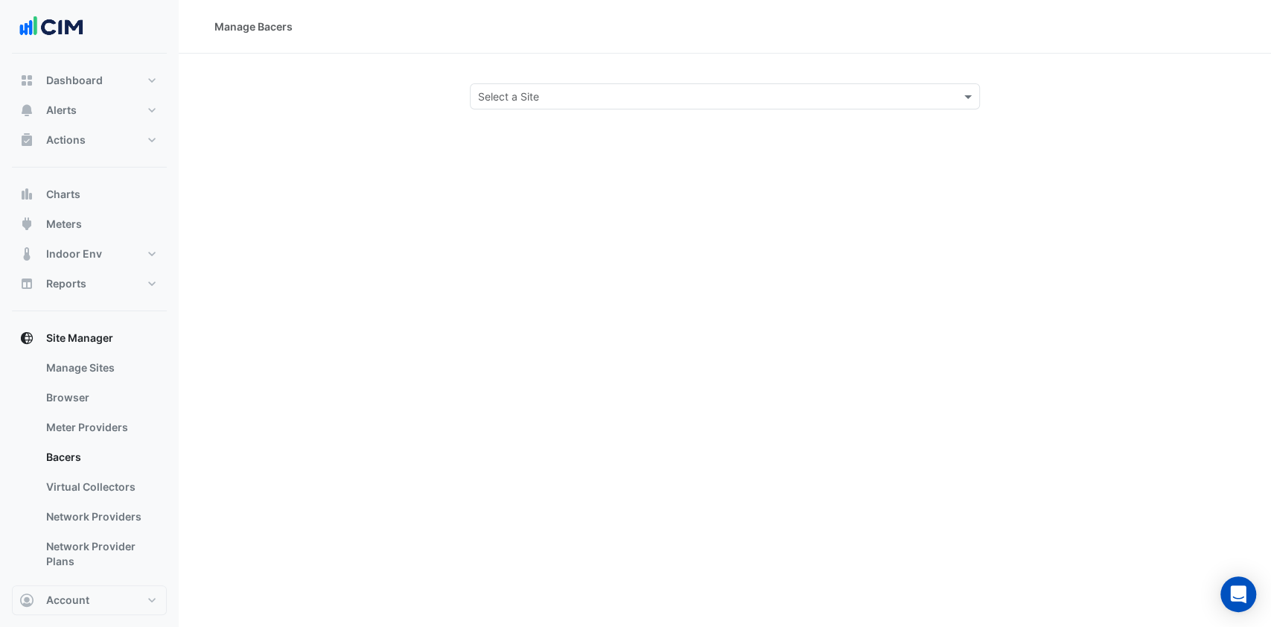
click at [593, 90] on input "text" at bounding box center [710, 97] width 465 height 16
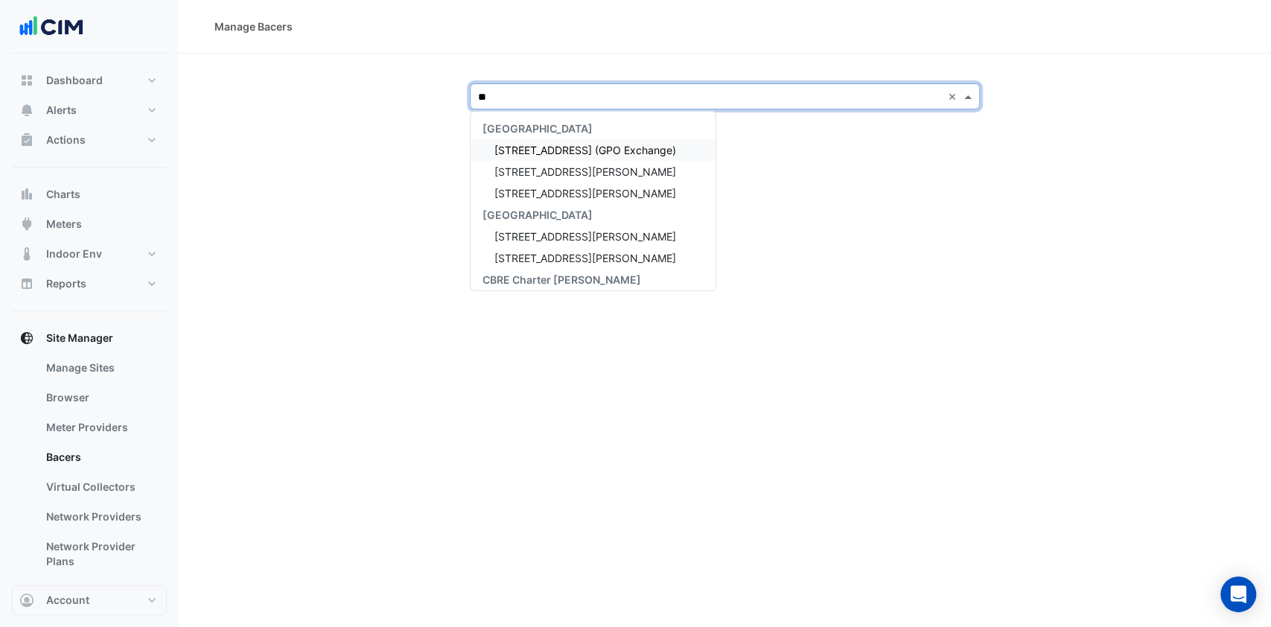
type input "***"
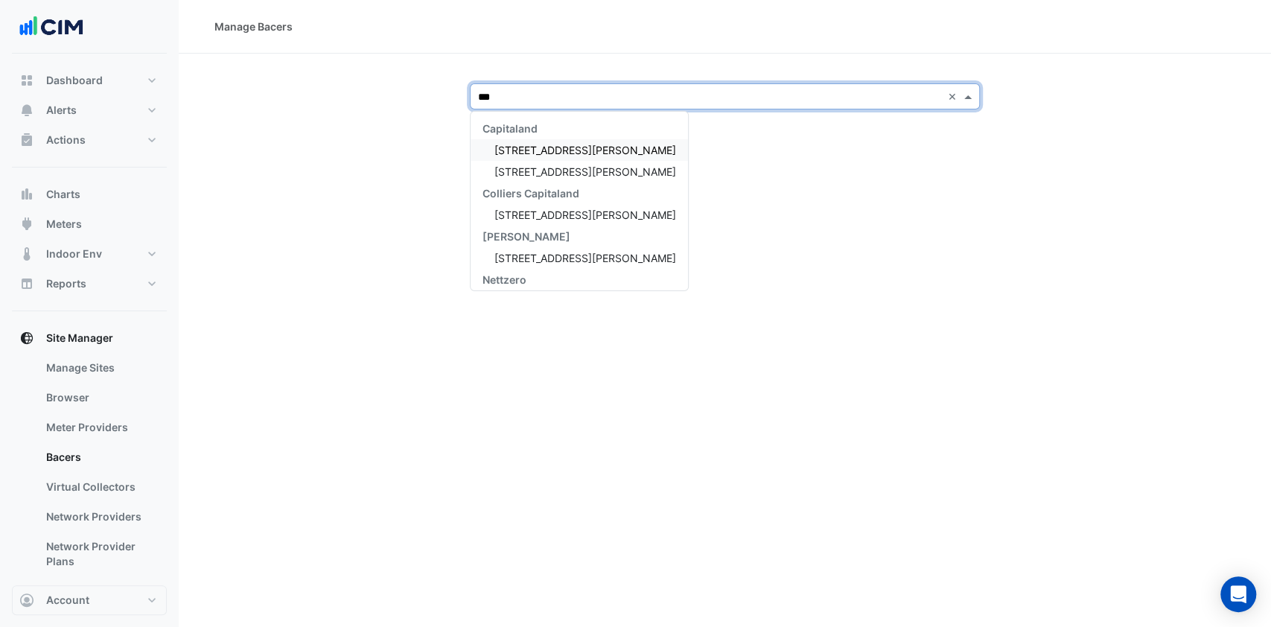
click at [554, 150] on span "[STREET_ADDRESS][PERSON_NAME]" at bounding box center [585, 150] width 182 height 13
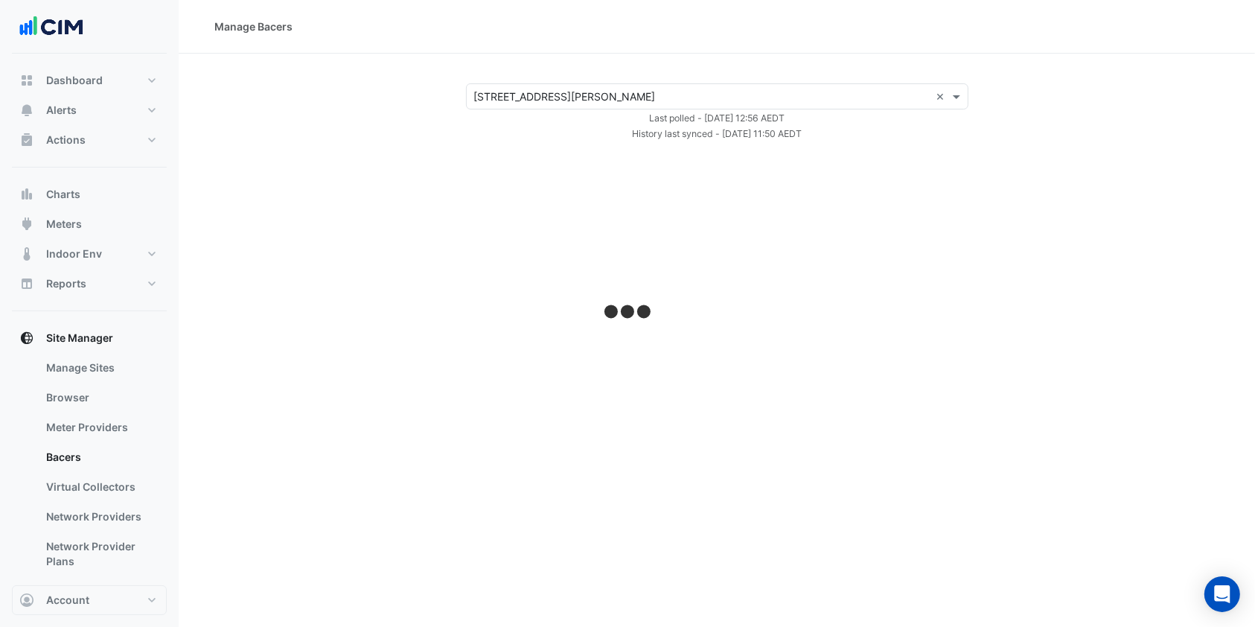
select select "***"
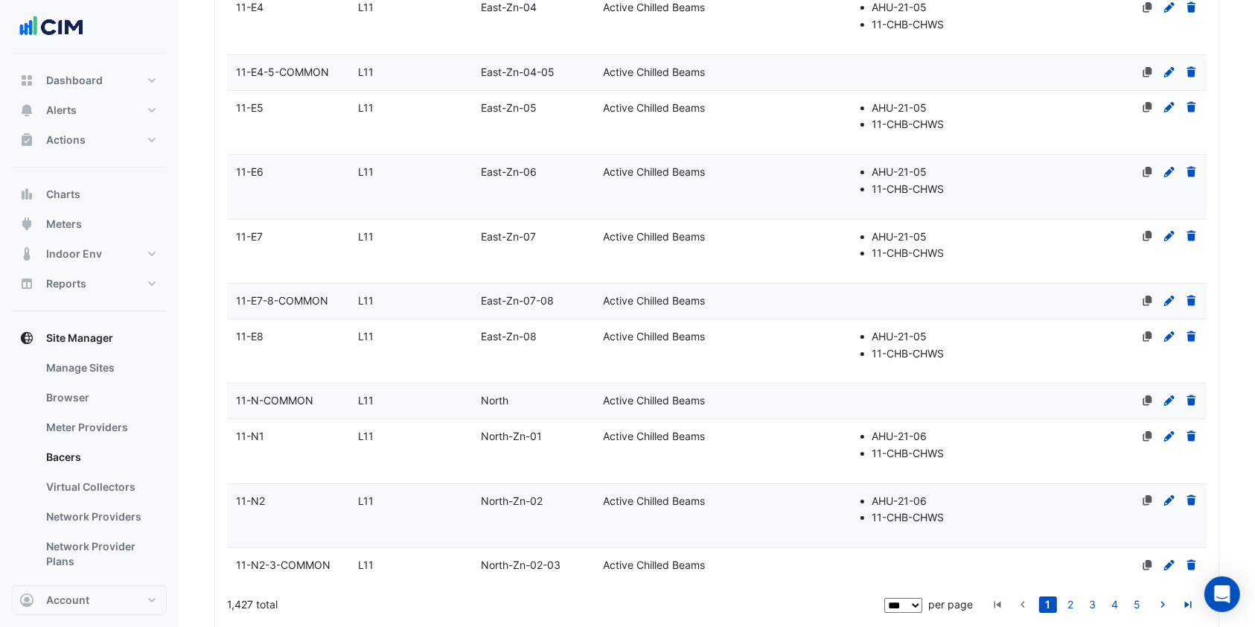
scroll to position [5696, 0]
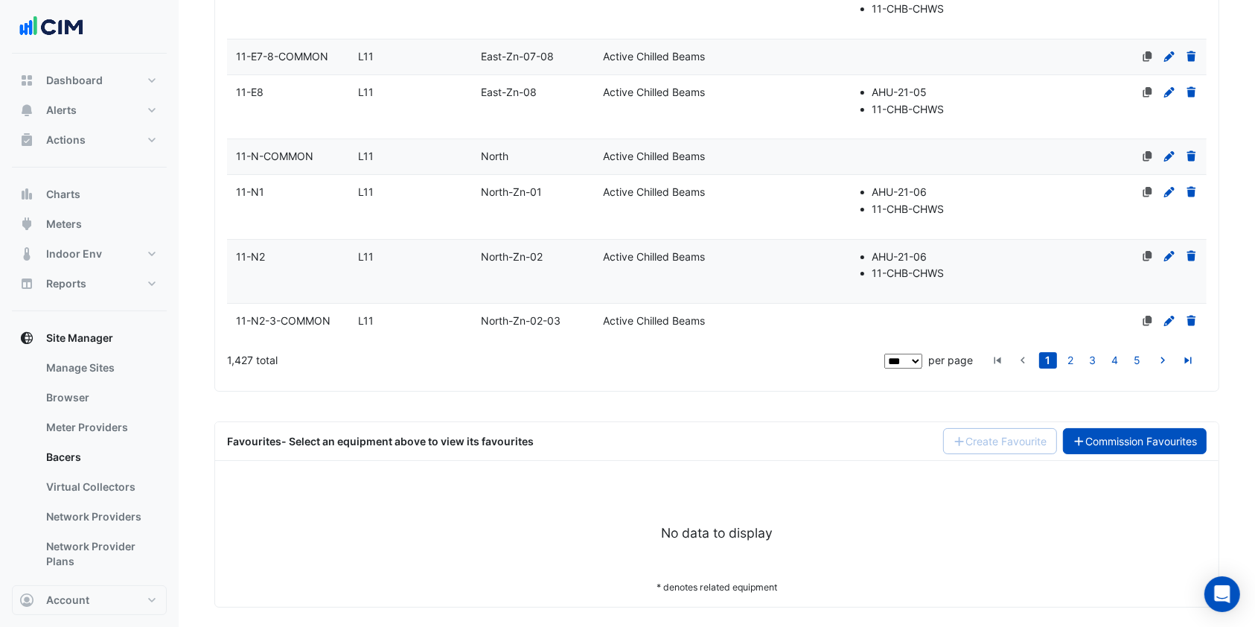
click at [1158, 434] on link "Commission Favourites" at bounding box center [1135, 441] width 144 height 26
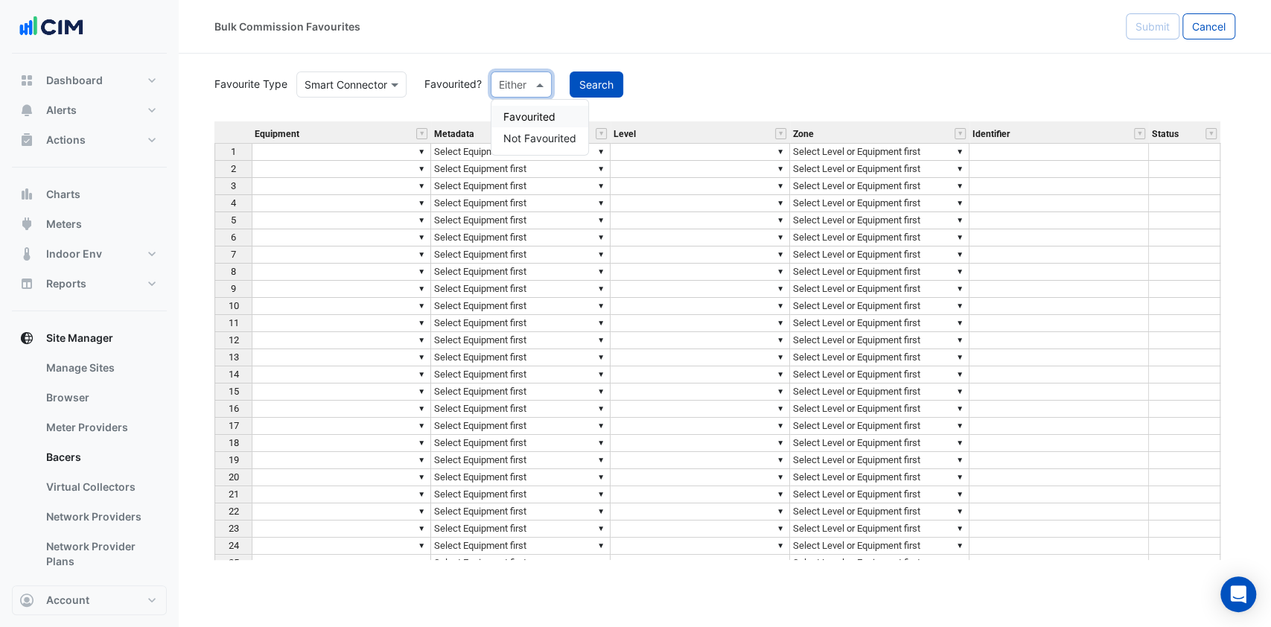
click at [530, 81] on div at bounding box center [521, 84] width 60 height 17
click at [523, 123] on div "Favourited" at bounding box center [539, 117] width 97 height 22
click at [647, 74] on button "Search" at bounding box center [634, 84] width 54 height 26
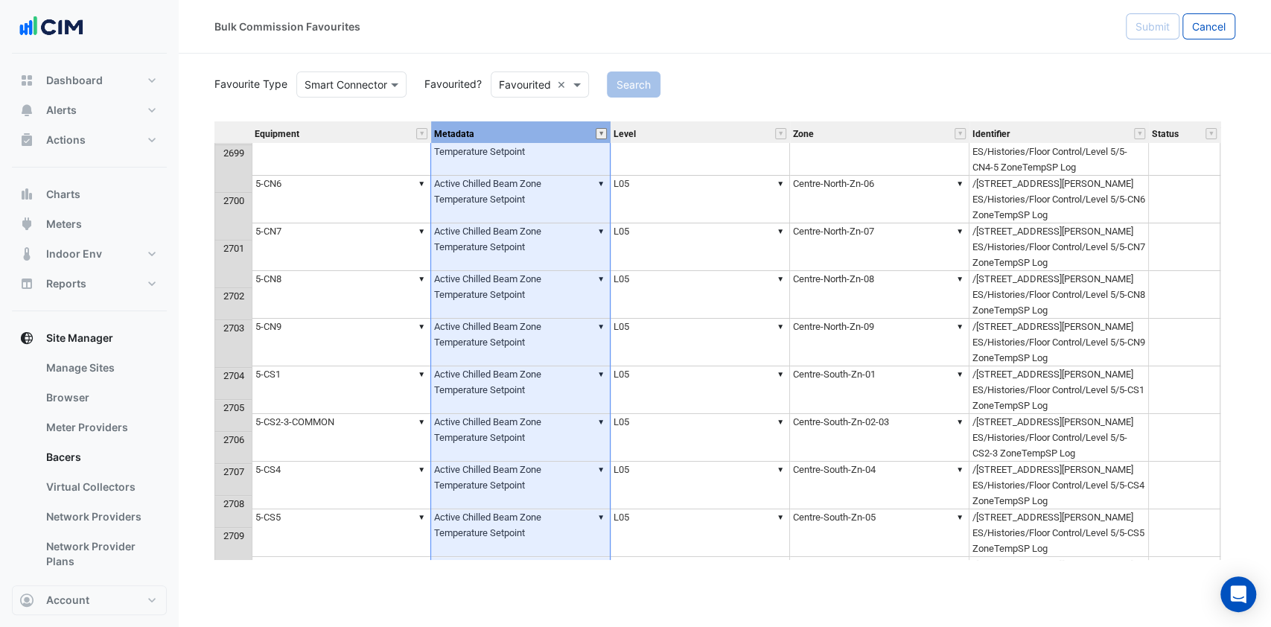
click at [600, 139] on button "" at bounding box center [601, 133] width 11 height 11
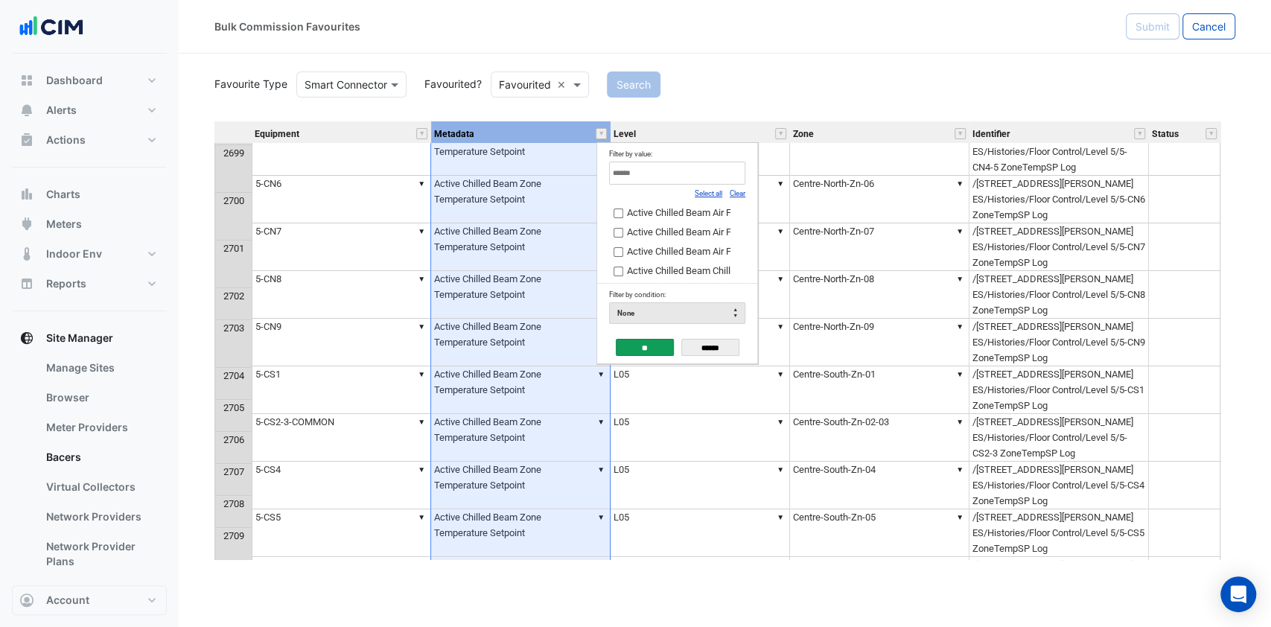
click at [736, 186] on div "Clear" at bounding box center [738, 193] width 16 height 16
click at [733, 195] on link "Clear" at bounding box center [738, 193] width 16 height 8
click at [706, 176] on input "Filter by value:" at bounding box center [677, 173] width 136 height 23
type input "*"
type input "**********"
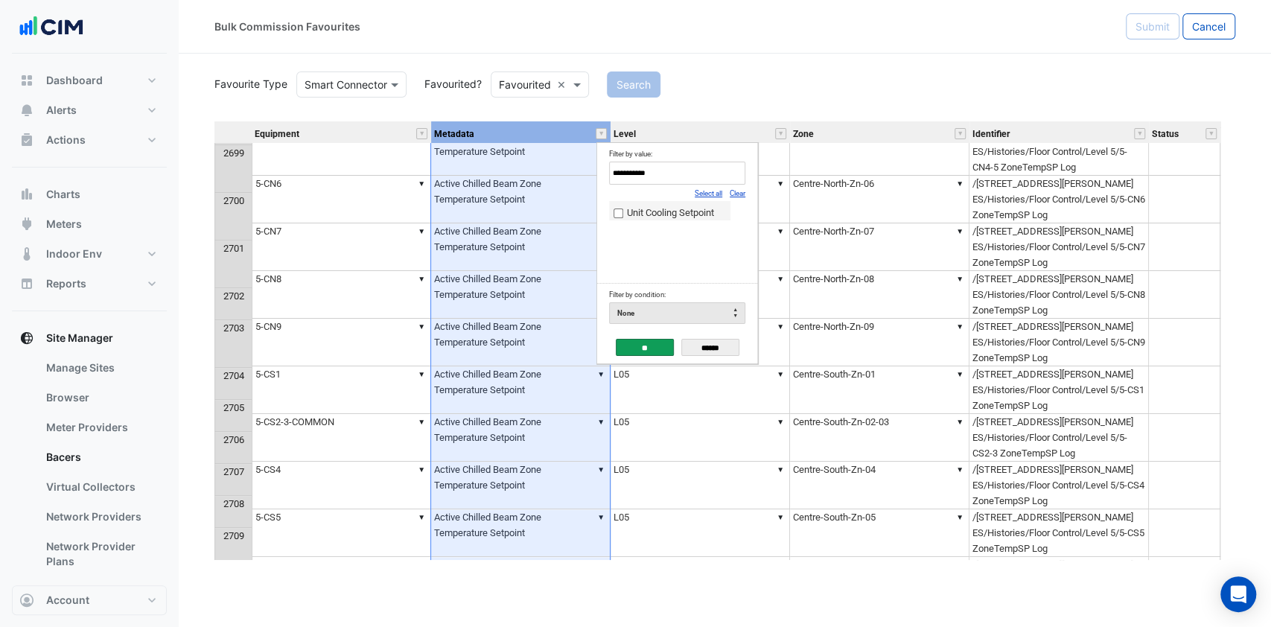
click at [630, 349] on input "**" at bounding box center [645, 347] width 58 height 17
